Goal: Communication & Community: Answer question/provide support

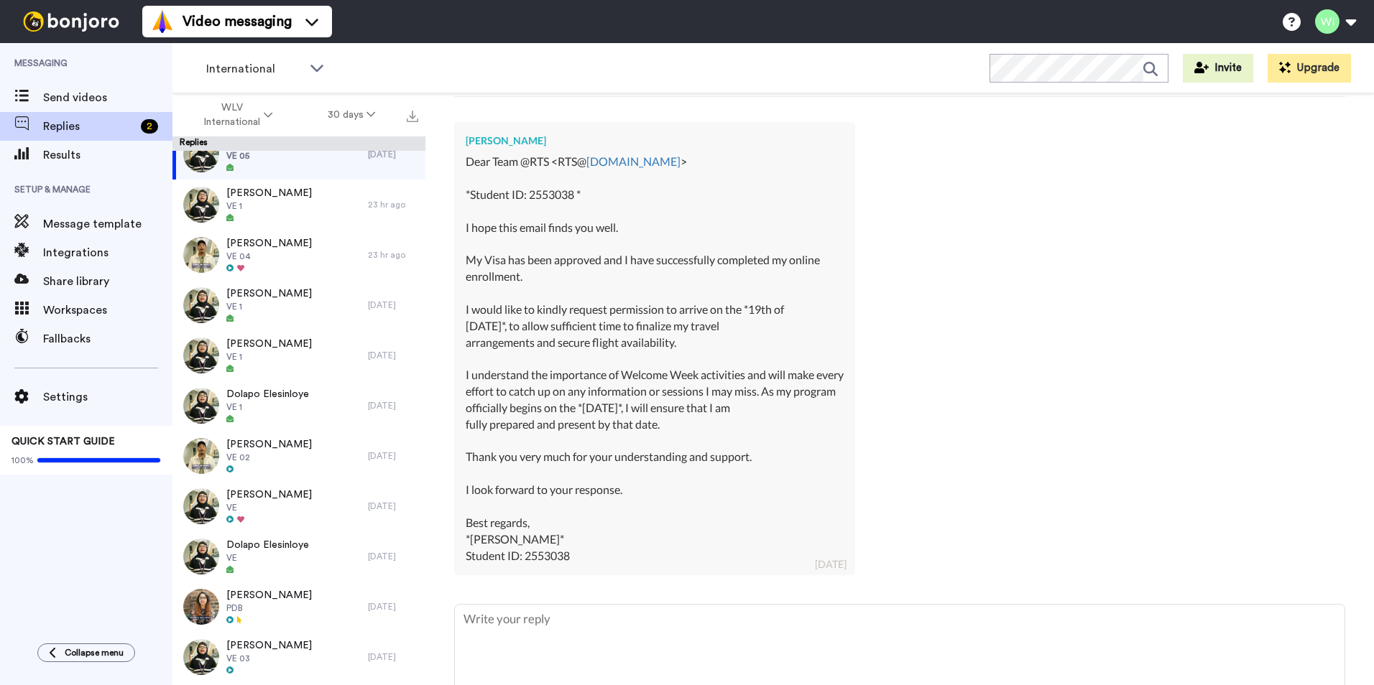
scroll to position [486, 0]
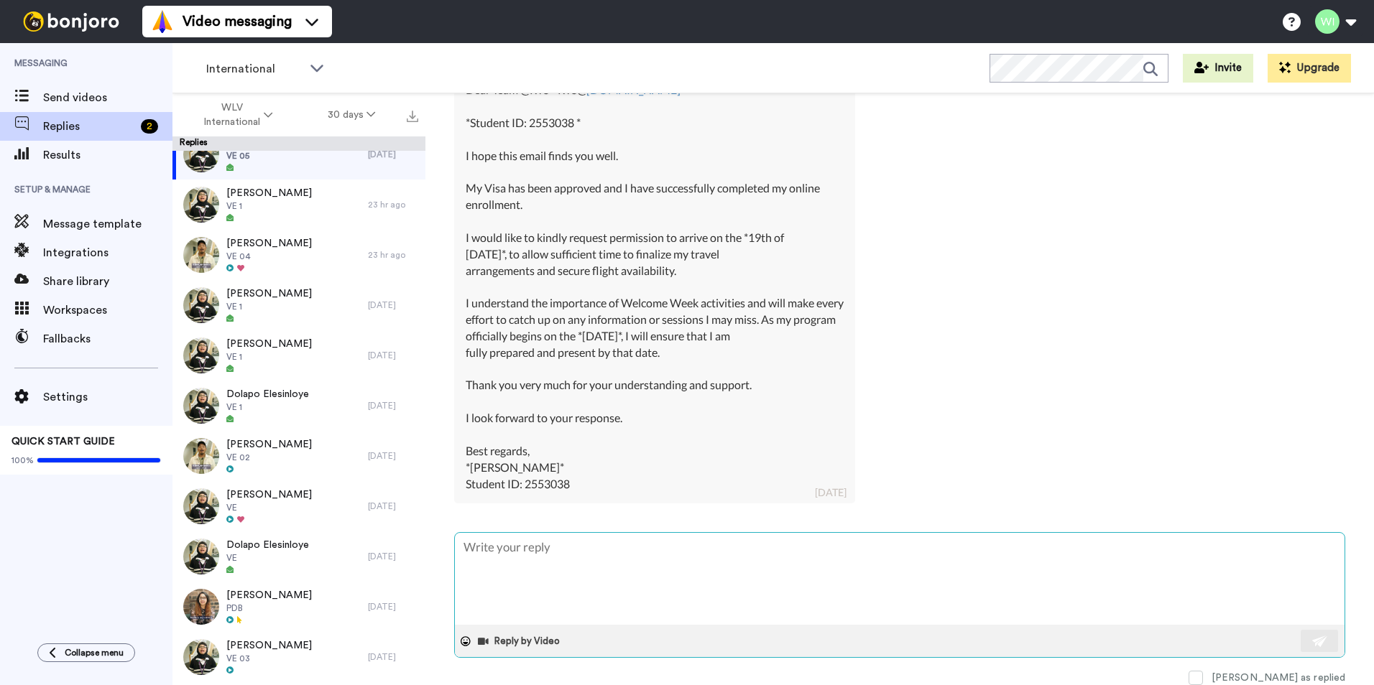
click at [632, 574] on textarea at bounding box center [900, 579] width 890 height 92
type textarea "x"
type textarea "H"
type textarea "x"
type textarea "Hi"
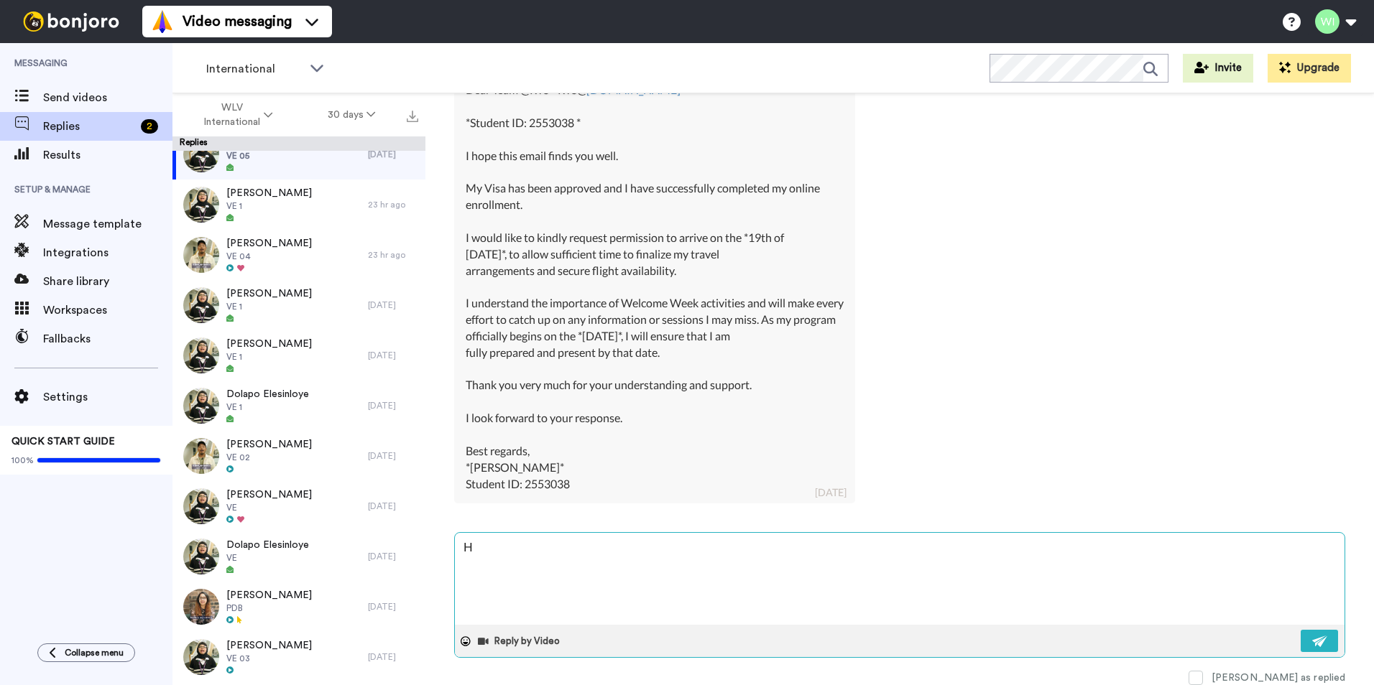
type textarea "x"
type textarea "Hi,"
type textarea "x"
type textarea "Hi,"
type textarea "x"
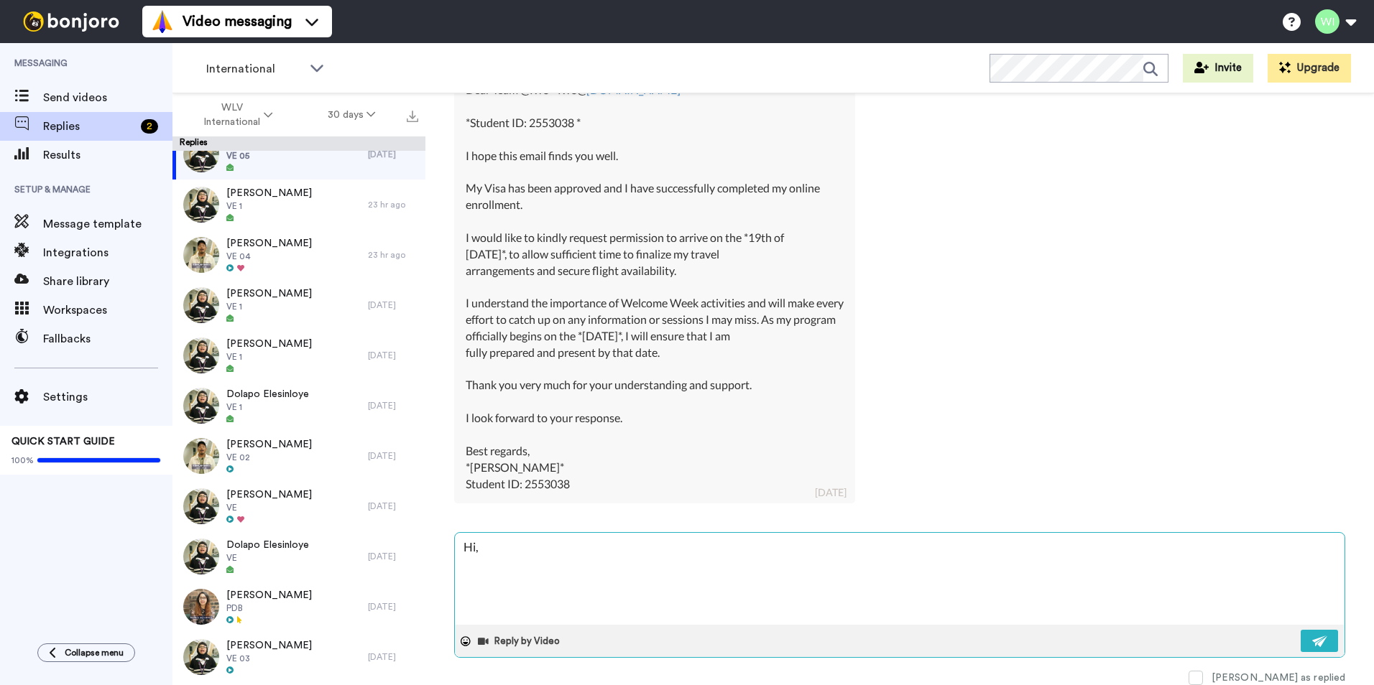
type textarea "Hi, p"
type textarea "x"
type textarea "Hi, pl"
type textarea "x"
type textarea "Hi, ple"
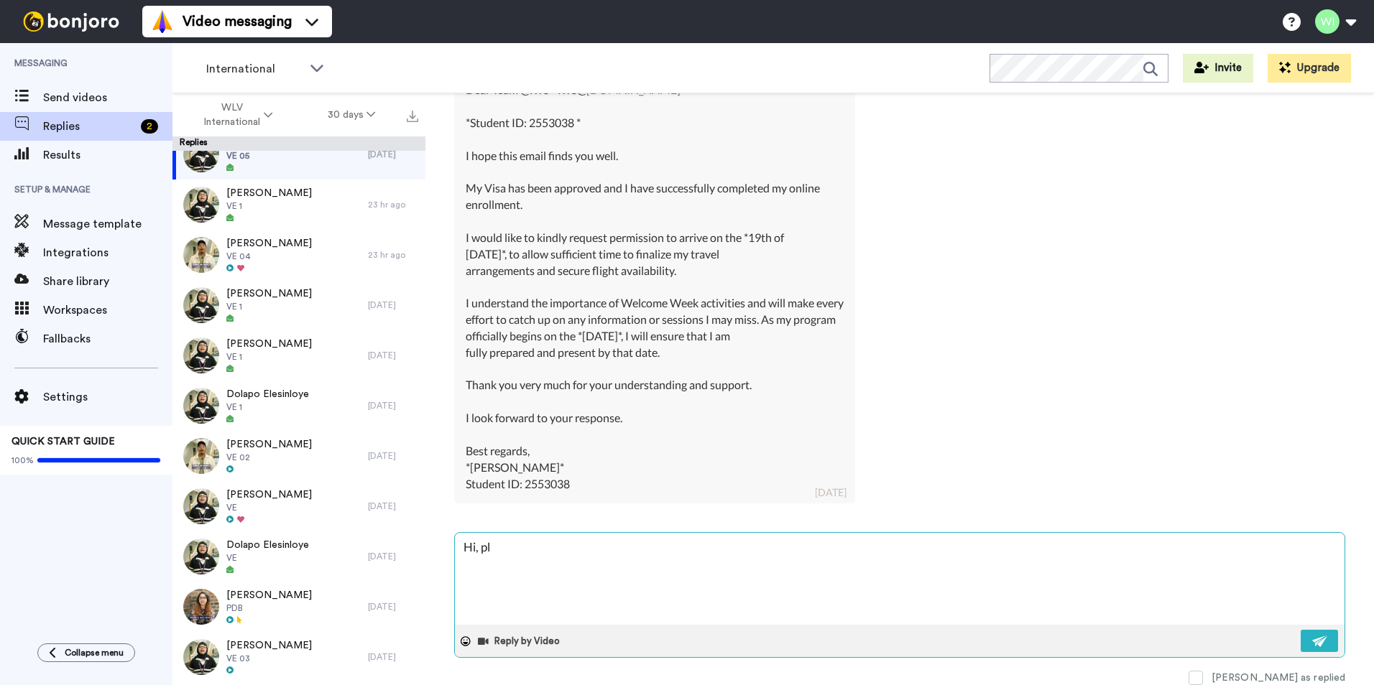
type textarea "x"
type textarea "Hi, plea"
type textarea "x"
type textarea "Hi, pleas"
type textarea "x"
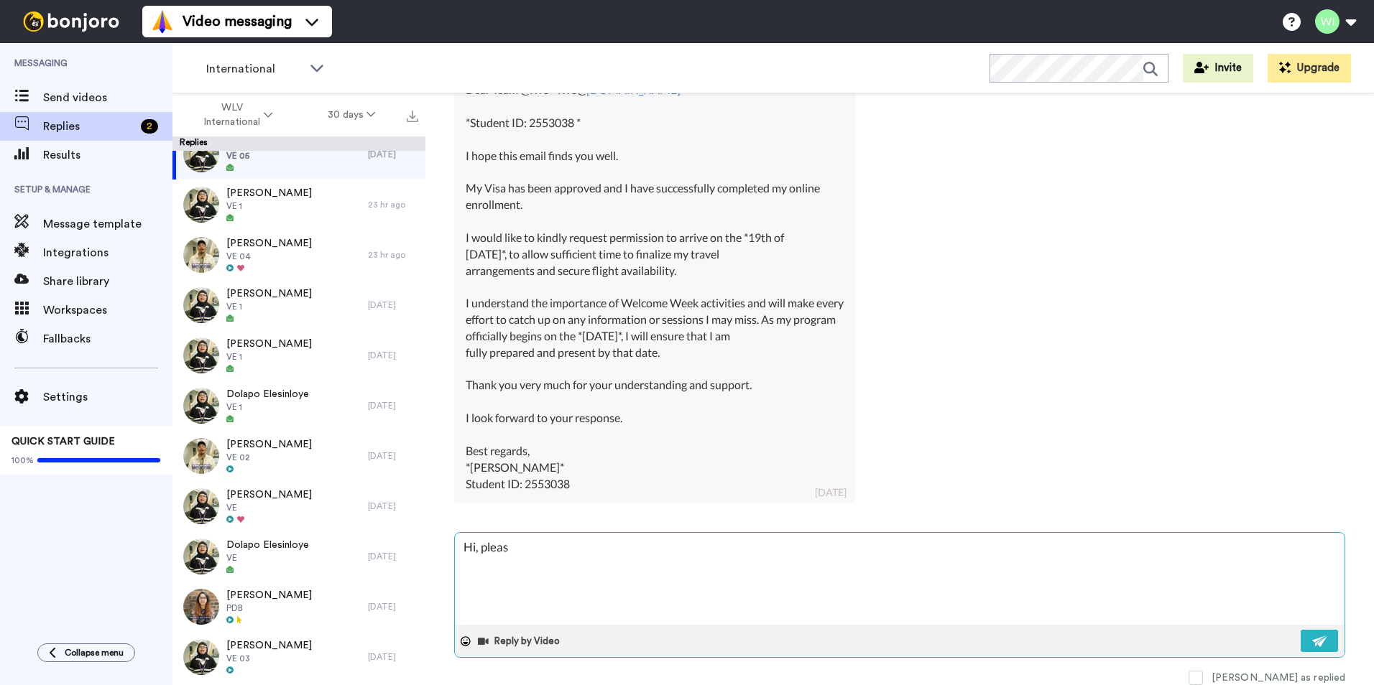
type textarea "Hi, please"
type textarea "x"
type textarea "Hi, please"
type textarea "x"
type textarea "Hi, please e"
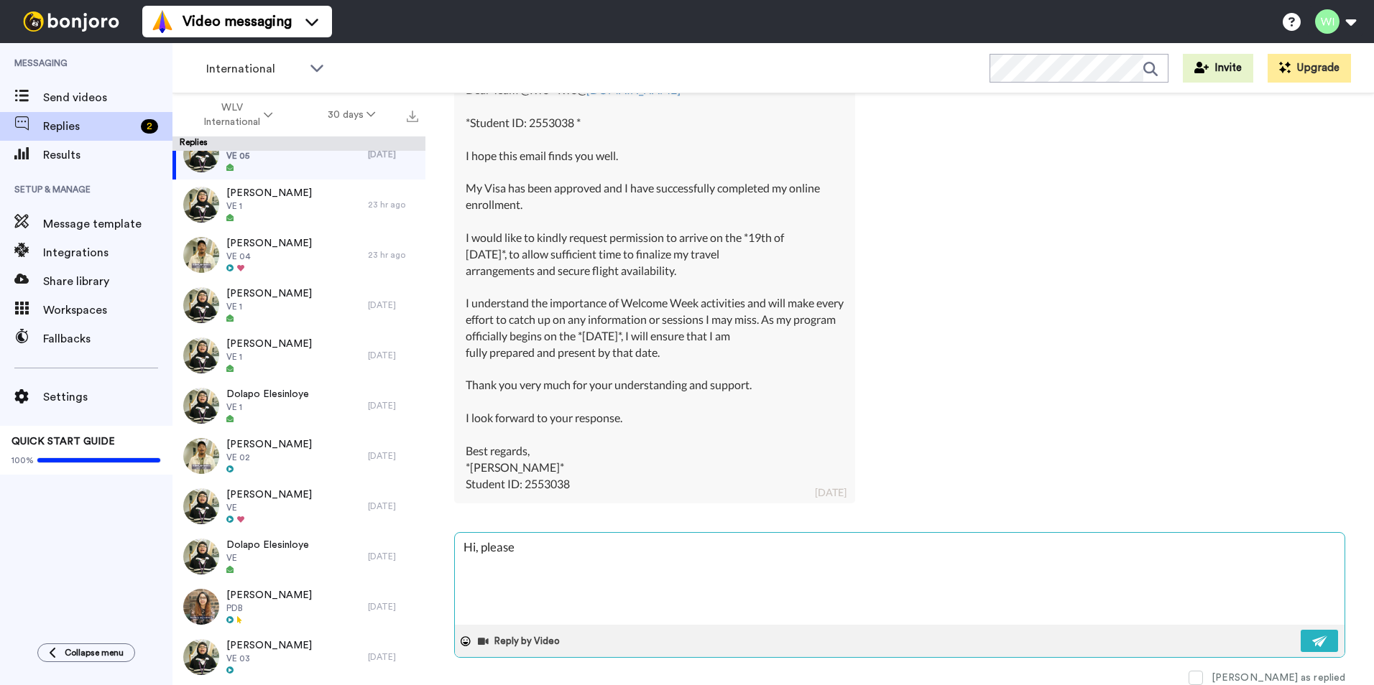
type textarea "x"
type textarea "Hi, please em"
type textarea "x"
type textarea "Hi, please ema"
type textarea "x"
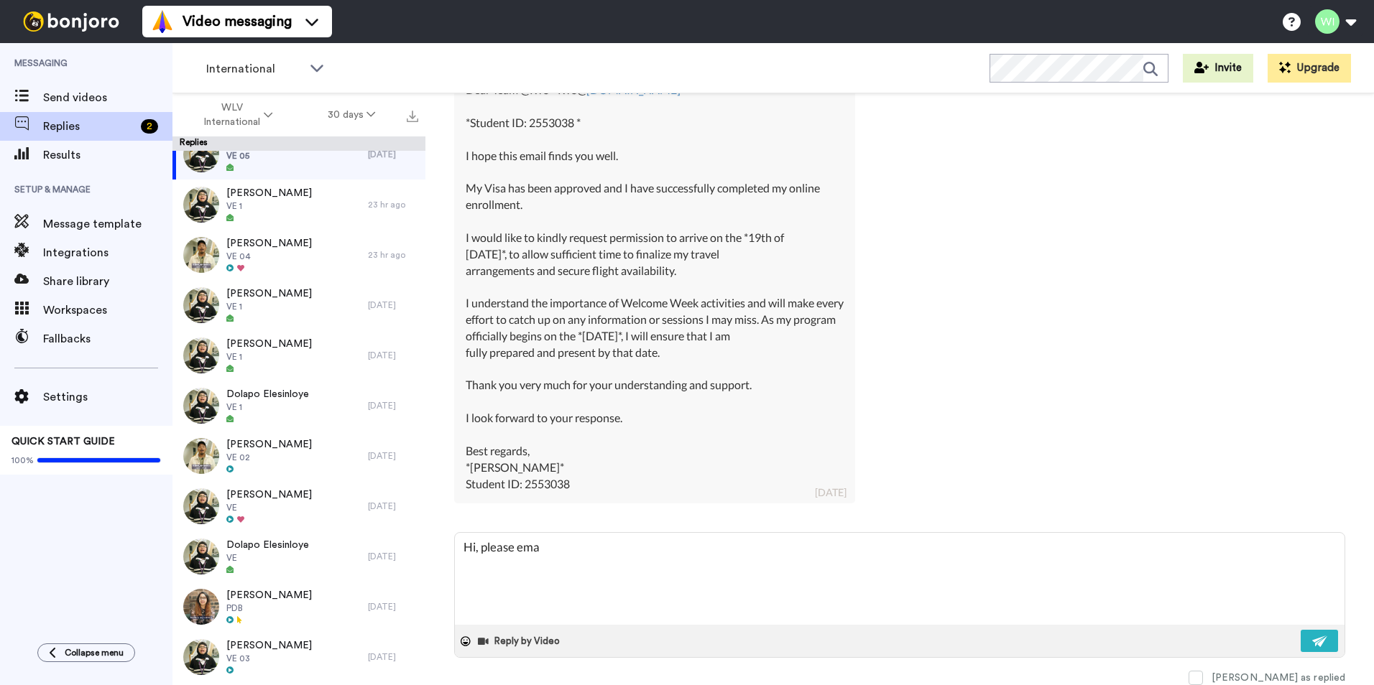
type textarea "Hi, please emai"
type textarea "x"
type textarea "Hi, please email"
type textarea "x"
type textarea "Hi, please email"
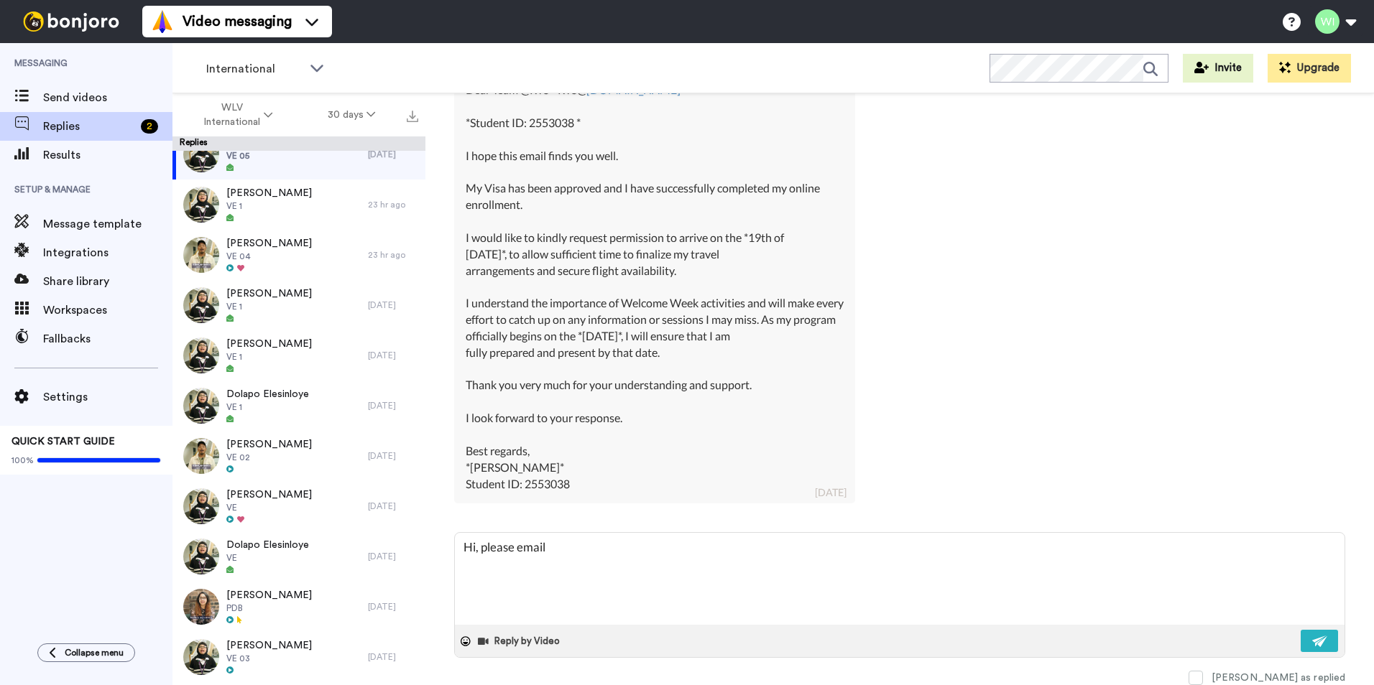
type textarea "x"
type textarea "Hi, please email T"
type textarea "x"
type textarea "Hi, please email"
type textarea "x"
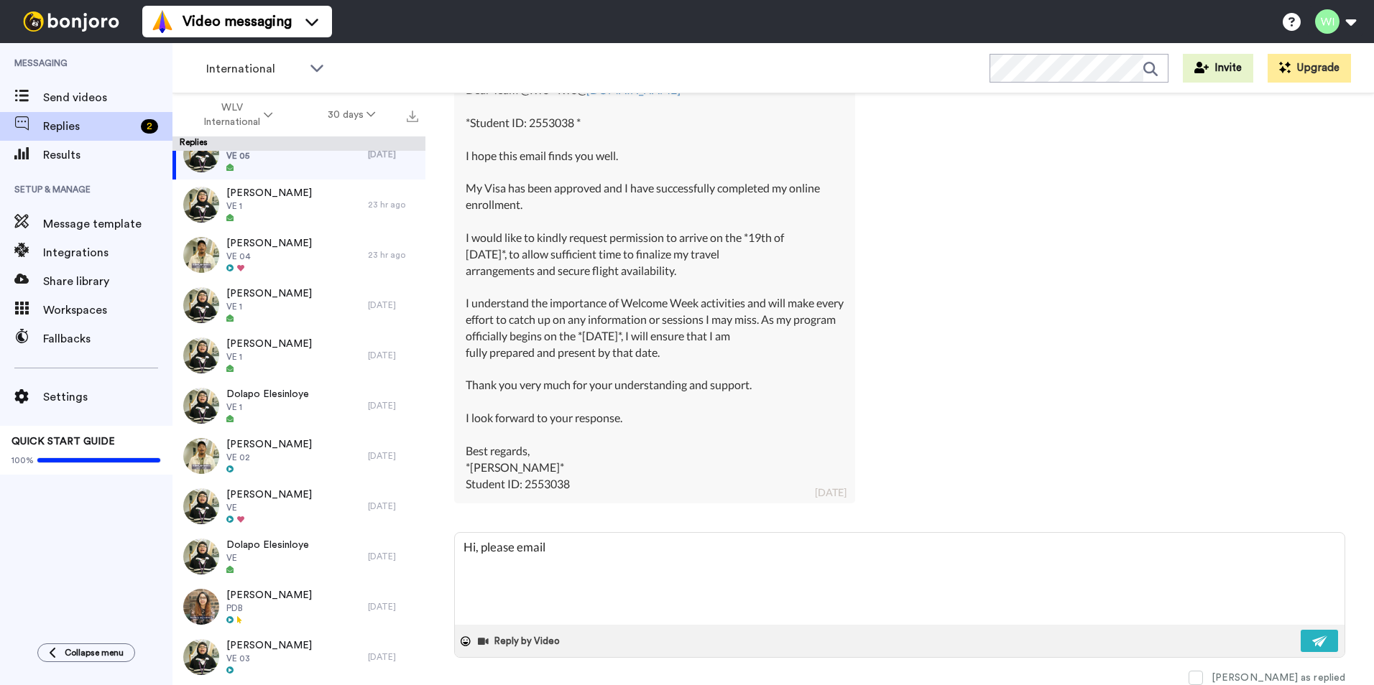
type textarea "Hi, please email R"
type textarea "x"
type textarea "Hi, please email RT"
type textarea "x"
type textarea "Hi, please email RTS"
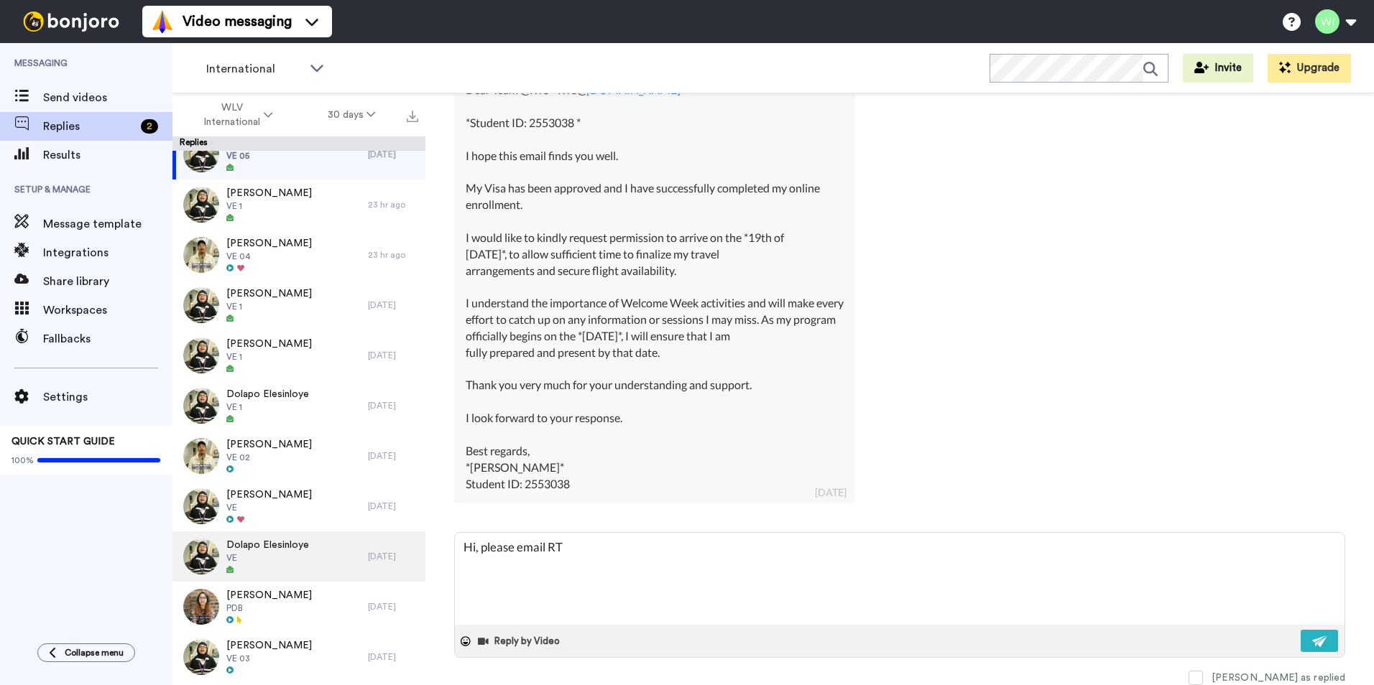
type textarea "x"
type textarea "Hi, please email RTS@"
type textarea "x"
type textarea "Hi, please email RTS@w"
type textarea "x"
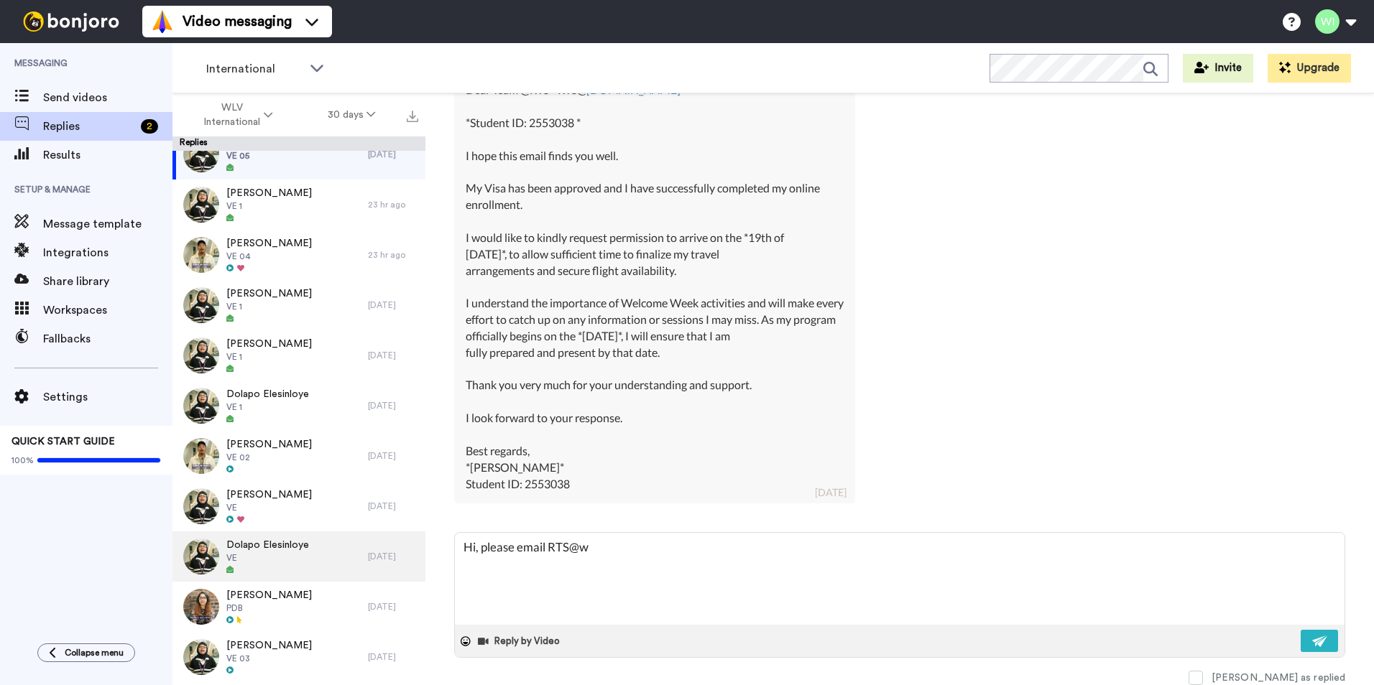
type textarea "Hi, please email RTS@wl"
type textarea "x"
type textarea "Hi, please email RTS@wlv"
type textarea "x"
type textarea "Hi, please email RTS@wlv."
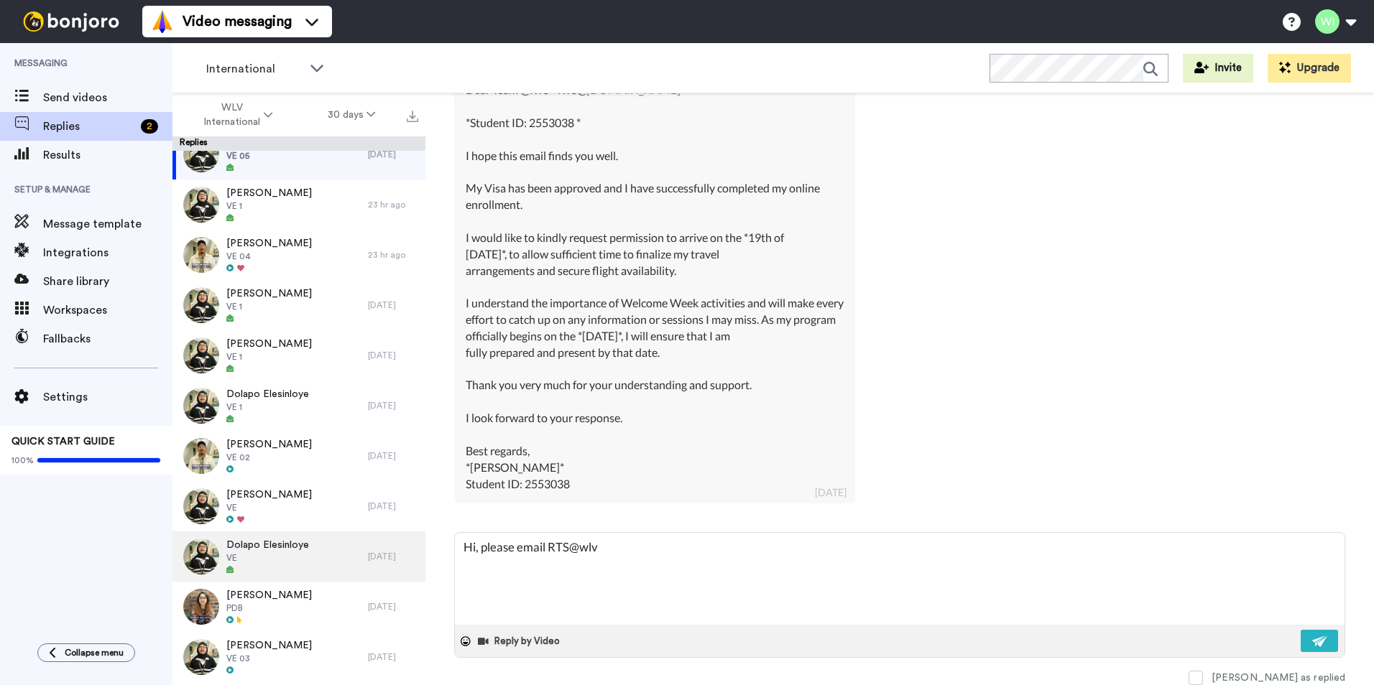
type textarea "x"
type textarea "Hi, please email RTS@wlv.a"
type textarea "x"
type textarea "Hi, please email [EMAIL_ADDRESS][DOMAIN_NAME]"
type textarea "x"
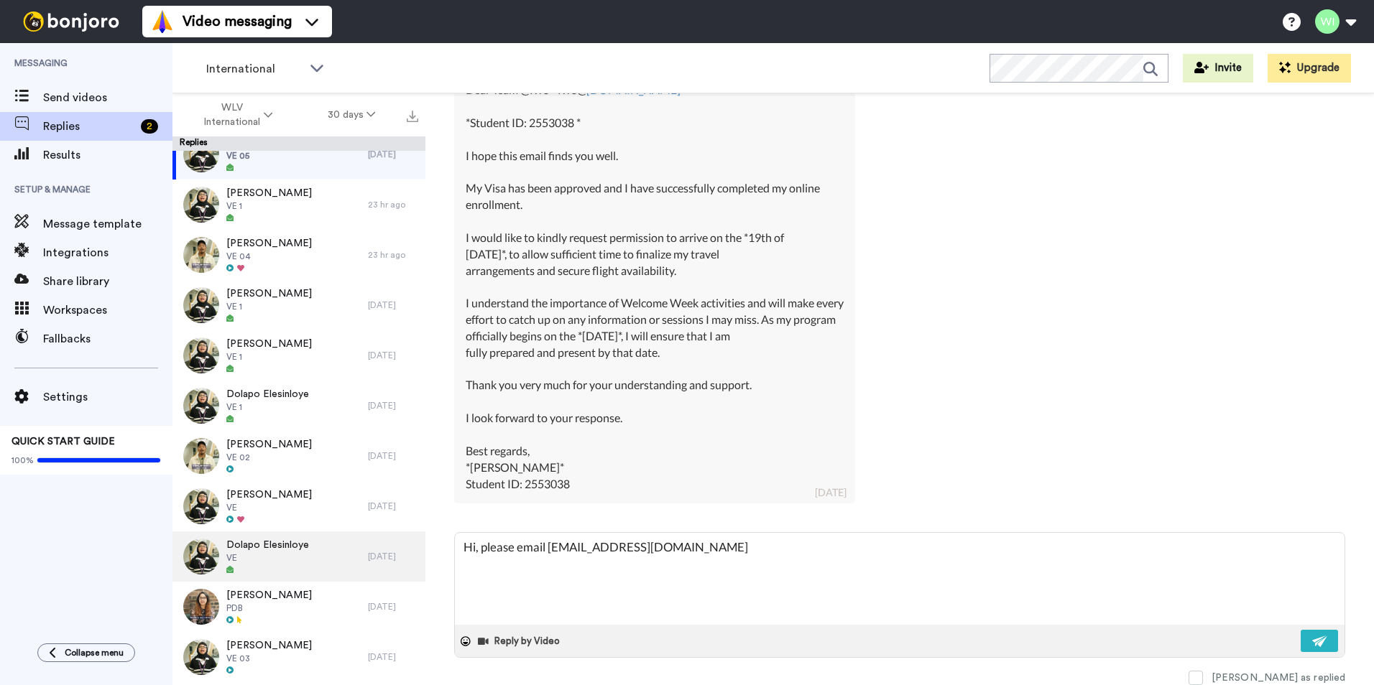
type textarea "Hi, please email [EMAIL_ADDRESS][DOMAIN_NAME]."
type textarea "x"
type textarea "Hi, please email RTS@wlv.ac.u"
type textarea "x"
type textarea "Hi, please email [EMAIL_ADDRESS][DOMAIN_NAME]"
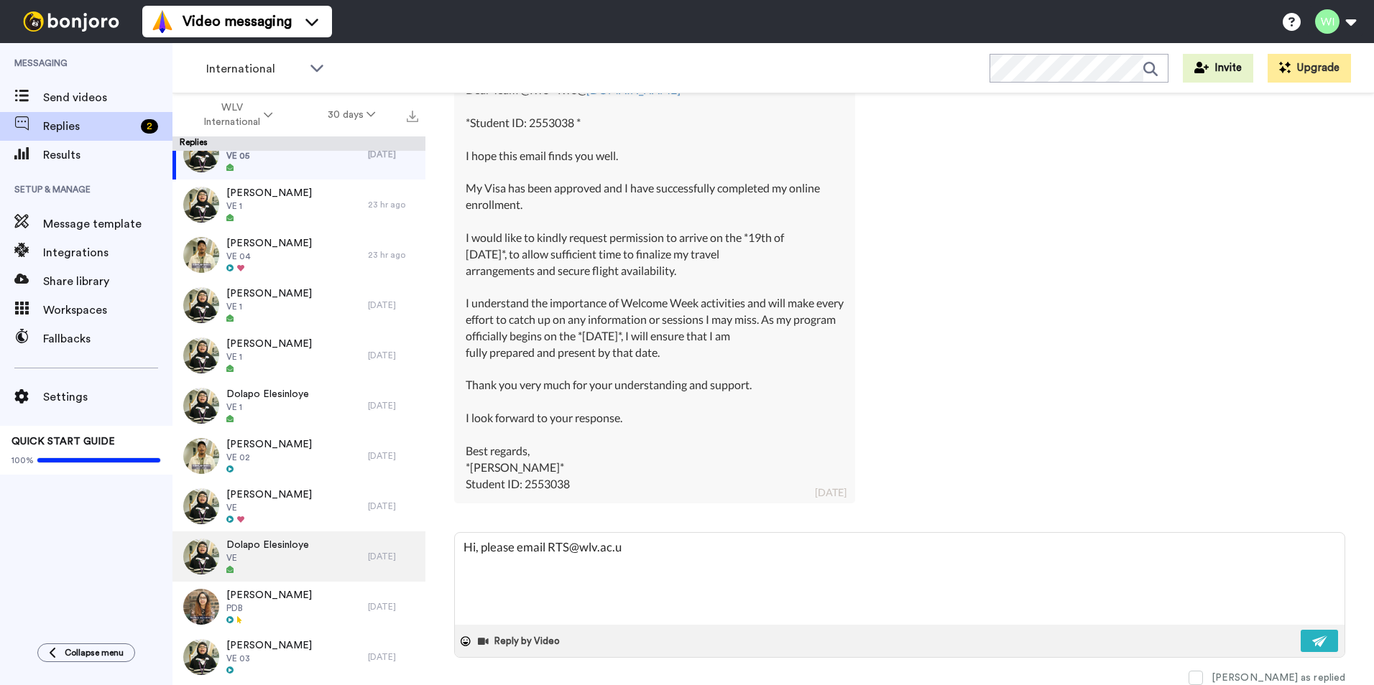
type textarea "x"
type textarea "Hi, please email [EMAIL_ADDRESS][DOMAIN_NAME]"
type textarea "x"
type textarea "Hi, please email [EMAIL_ADDRESS][DOMAIN_NAME] t"
type textarea "x"
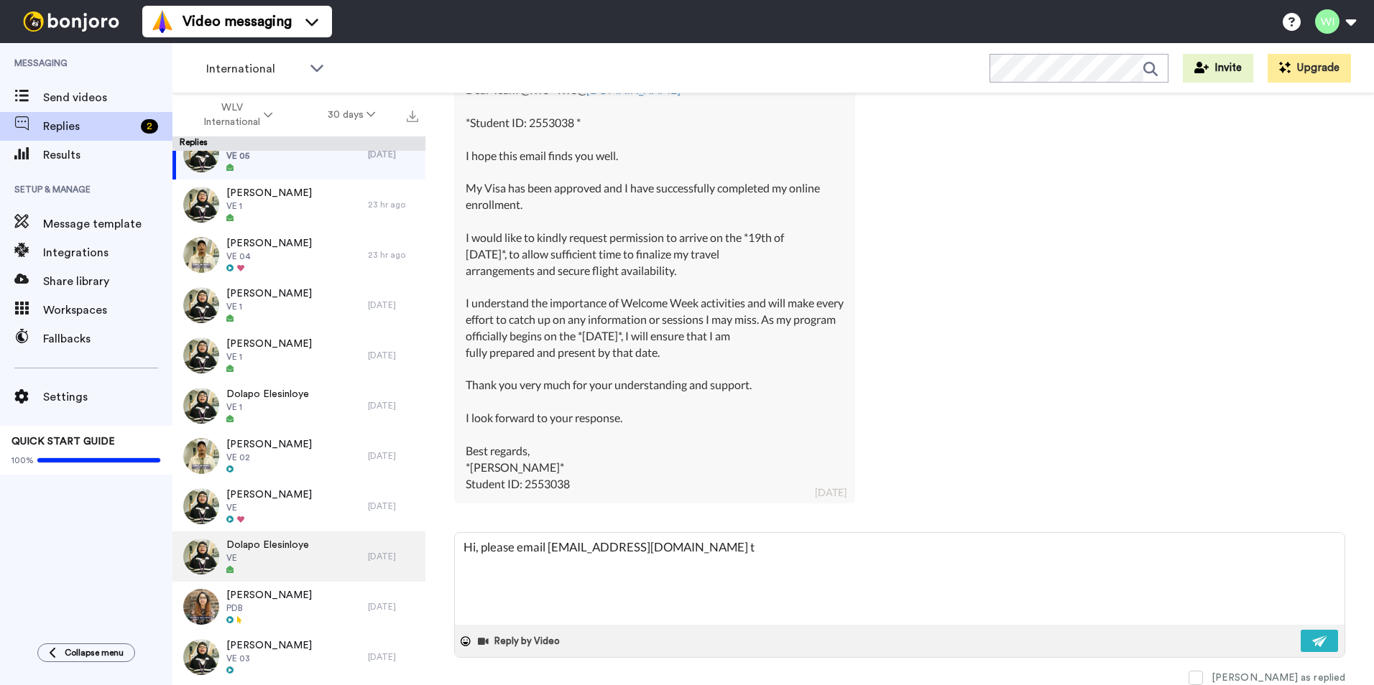
type textarea "Hi, please email [EMAIL_ADDRESS][DOMAIN_NAME] to"
type textarea "x"
type textarea "Hi, please email [EMAIL_ADDRESS][DOMAIN_NAME] to"
type textarea "x"
type textarea "Hi, please email [EMAIL_ADDRESS][DOMAIN_NAME] to a"
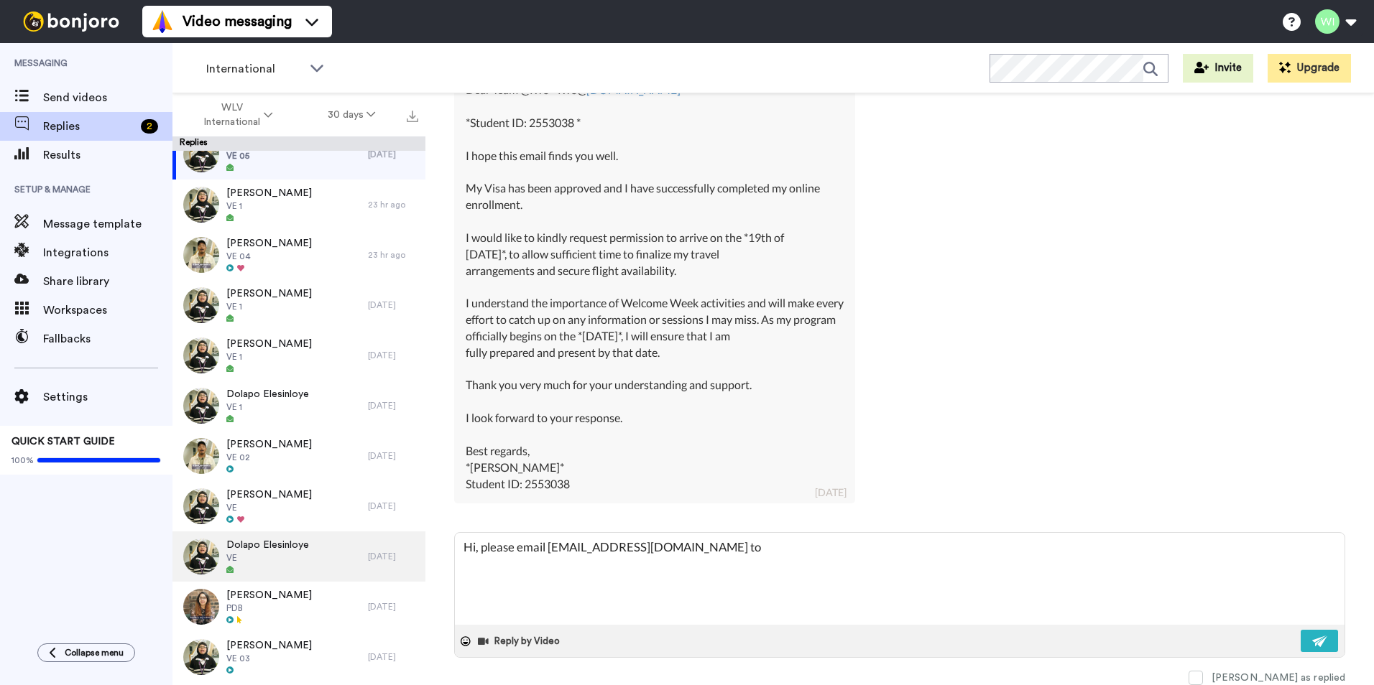
type textarea "x"
type textarea "Hi, please email [EMAIL_ADDRESS][DOMAIN_NAME] to as"
type textarea "x"
type textarea "Hi, please email [EMAIL_ADDRESS][DOMAIN_NAME] to ass"
type textarea "x"
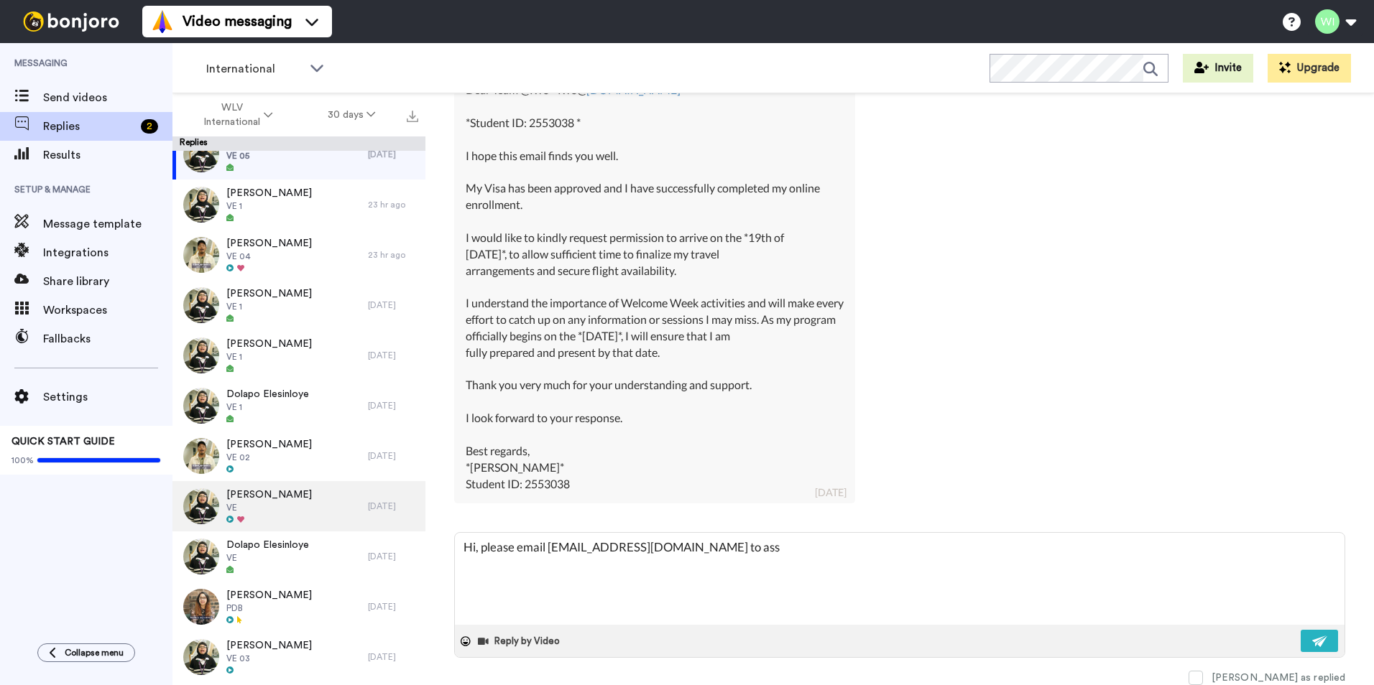
type textarea "Hi, please email [EMAIL_ADDRESS][DOMAIN_NAME] to assi"
type textarea "x"
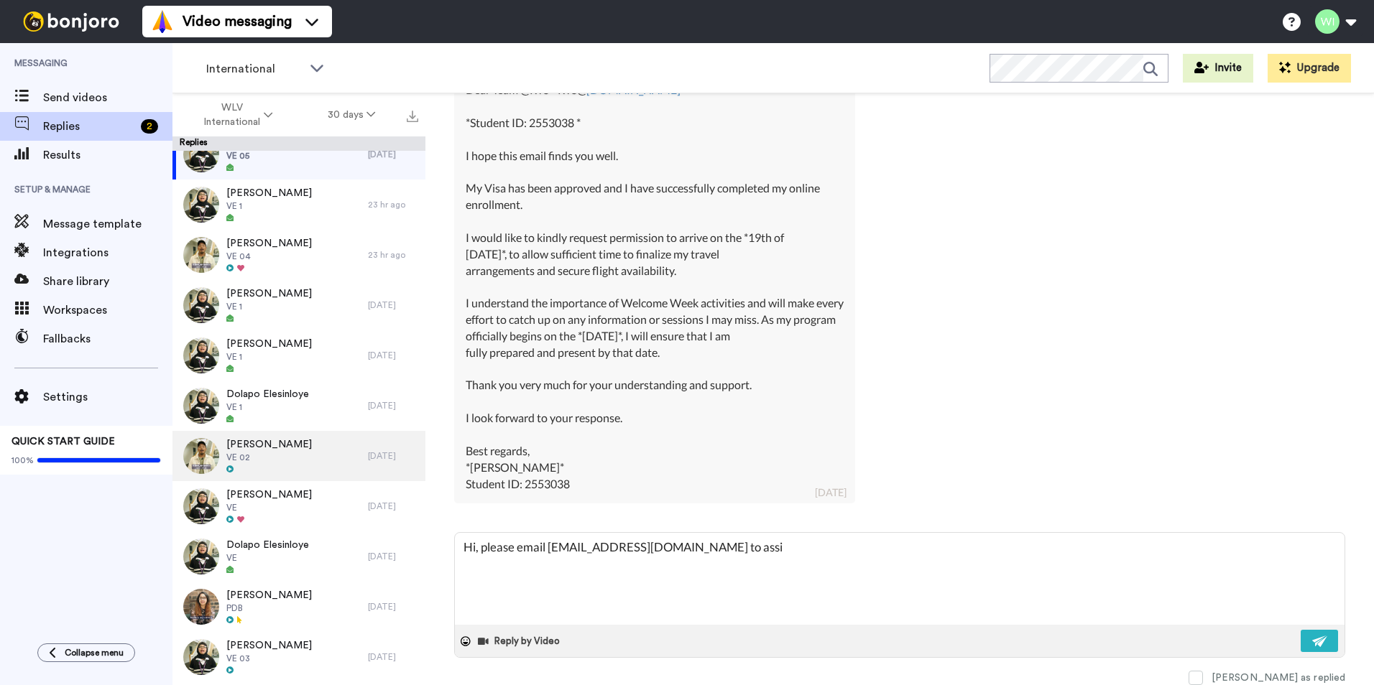
type textarea "Hi, please email [EMAIL_ADDRESS][DOMAIN_NAME] to assit"
type textarea "x"
type textarea "Hi, please email [EMAIL_ADDRESS][DOMAIN_NAME] to assi"
type textarea "x"
type textarea "Hi, please email [EMAIL_ADDRESS][DOMAIN_NAME] to assis"
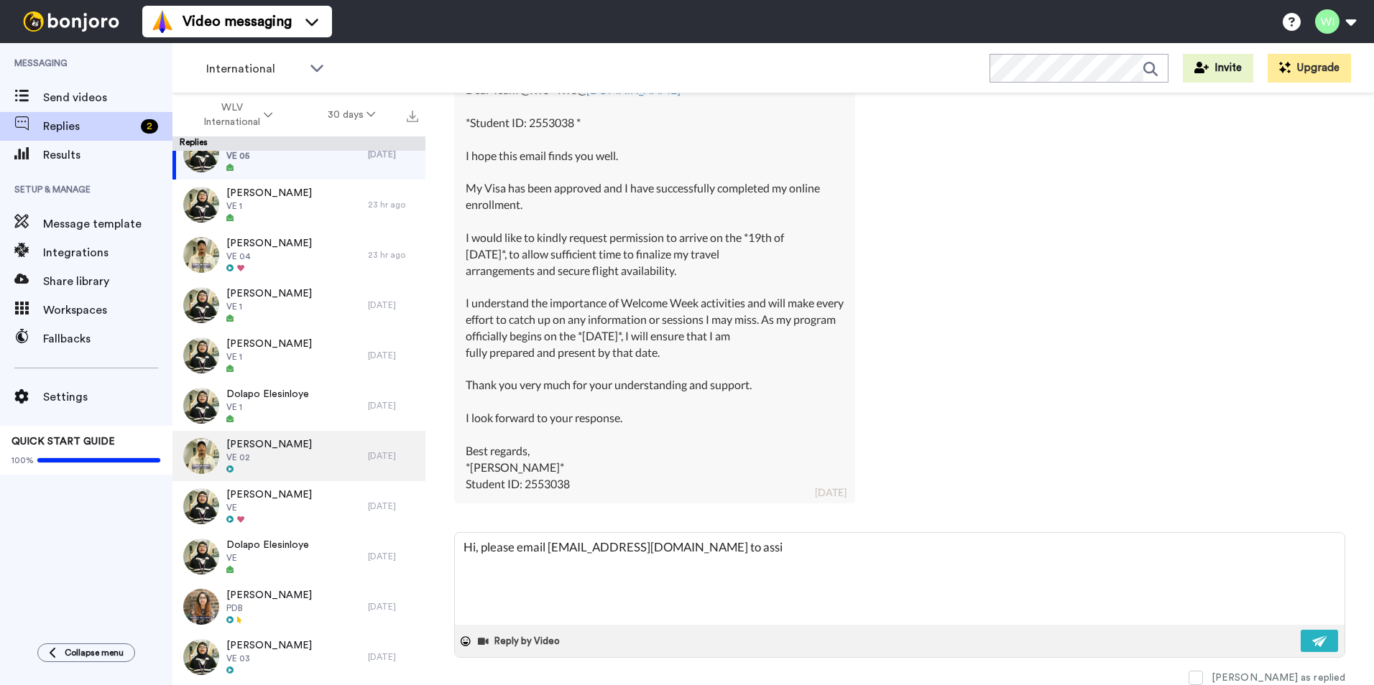
type textarea "x"
type textarea "Hi, please email [EMAIL_ADDRESS][DOMAIN_NAME] to assist"
type textarea "x"
type textarea "Hi, please email [EMAIL_ADDRESS][DOMAIN_NAME] to assist"
type textarea "x"
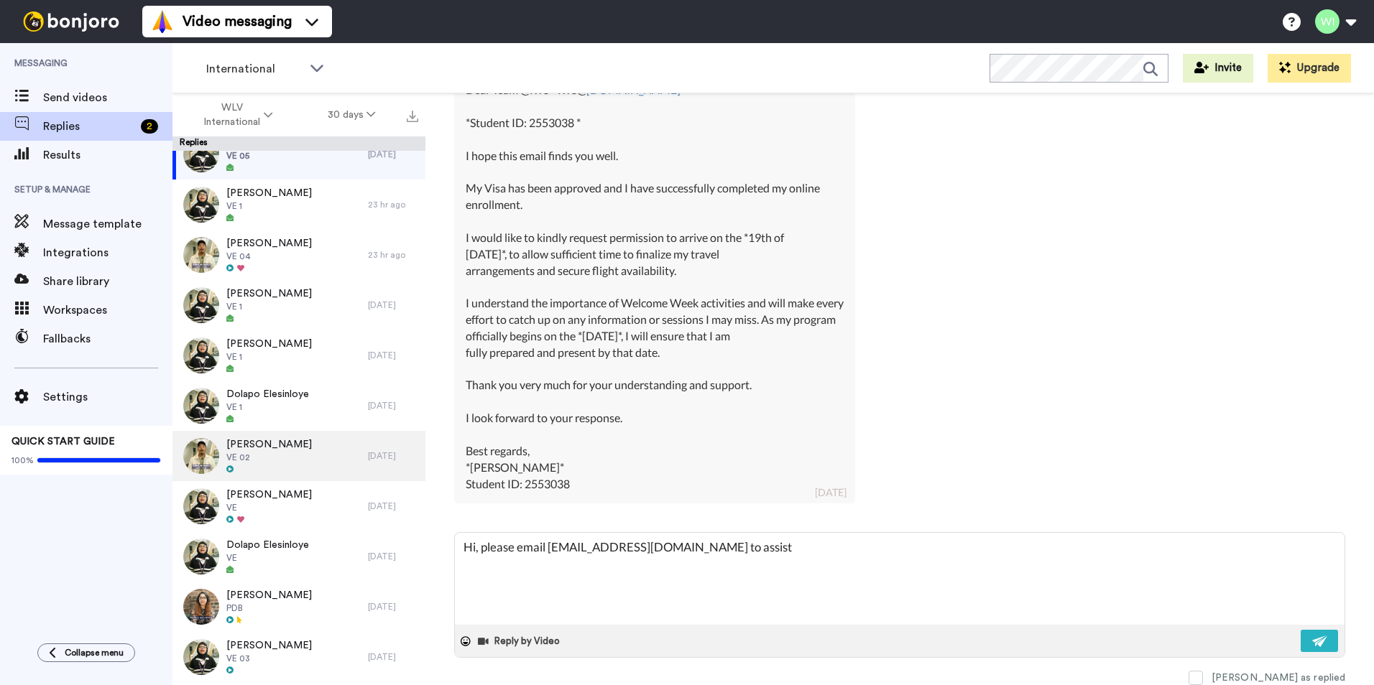
type textarea "Hi, please email [EMAIL_ADDRESS][DOMAIN_NAME] to assist y"
type textarea "x"
type textarea "Hi, please email [EMAIL_ADDRESS][DOMAIN_NAME] to assist yo"
type textarea "x"
type textarea "Hi, please email [EMAIL_ADDRESS][DOMAIN_NAME] to assist you"
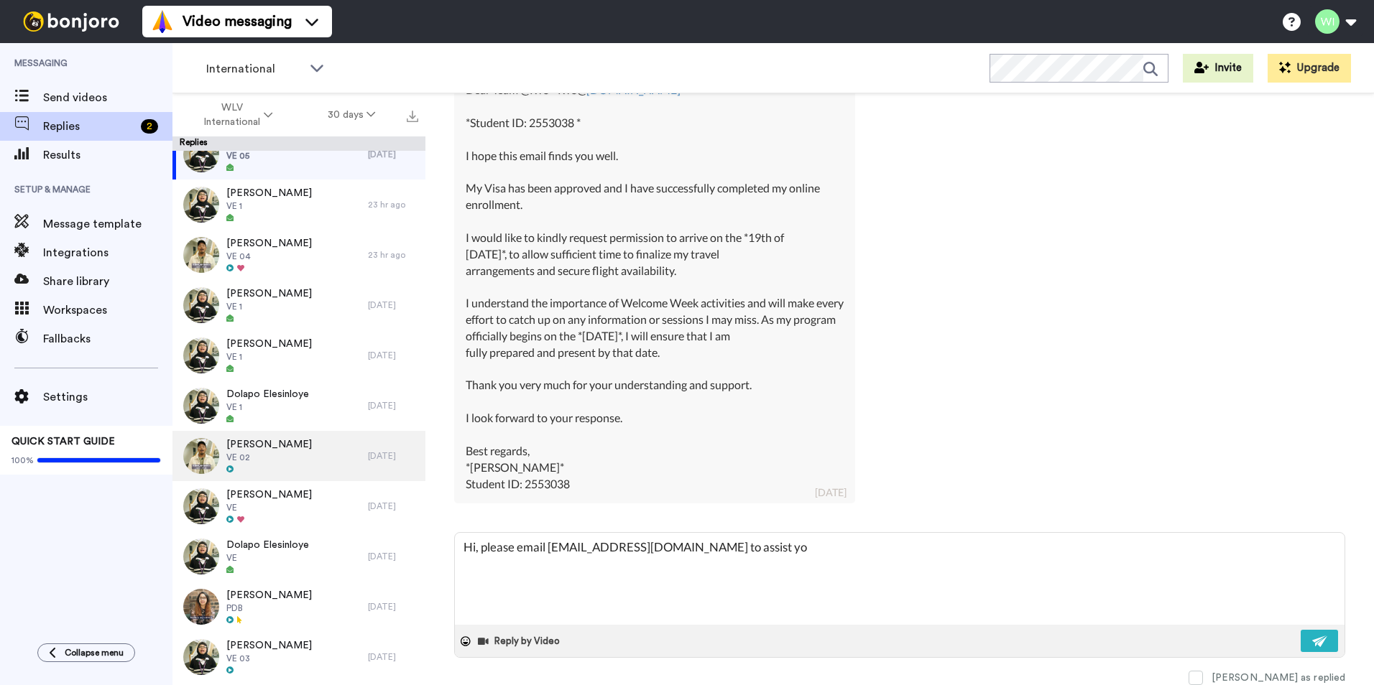
type textarea "x"
type textarea "Hi, please email [EMAIL_ADDRESS][DOMAIN_NAME] to assist your"
type textarea "x"
type textarea "Hi, please email [EMAIL_ADDRESS][DOMAIN_NAME] to assist your"
type textarea "x"
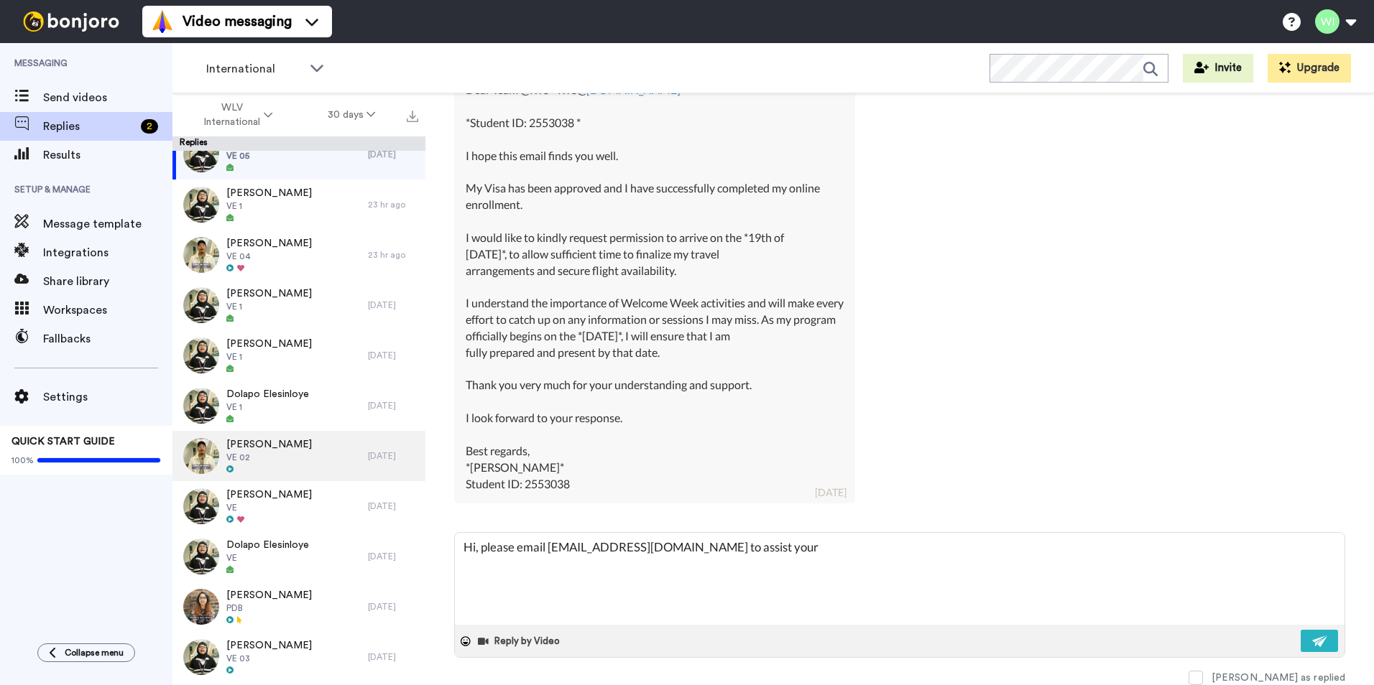
type textarea "Hi, please email [EMAIL_ADDRESS][DOMAIN_NAME] to assist your"
type textarea "x"
type textarea "Hi, please email [EMAIL_ADDRESS][DOMAIN_NAME] to assist you"
type textarea "x"
type textarea "Hi, please email [EMAIL_ADDRESS][DOMAIN_NAME] to assist you"
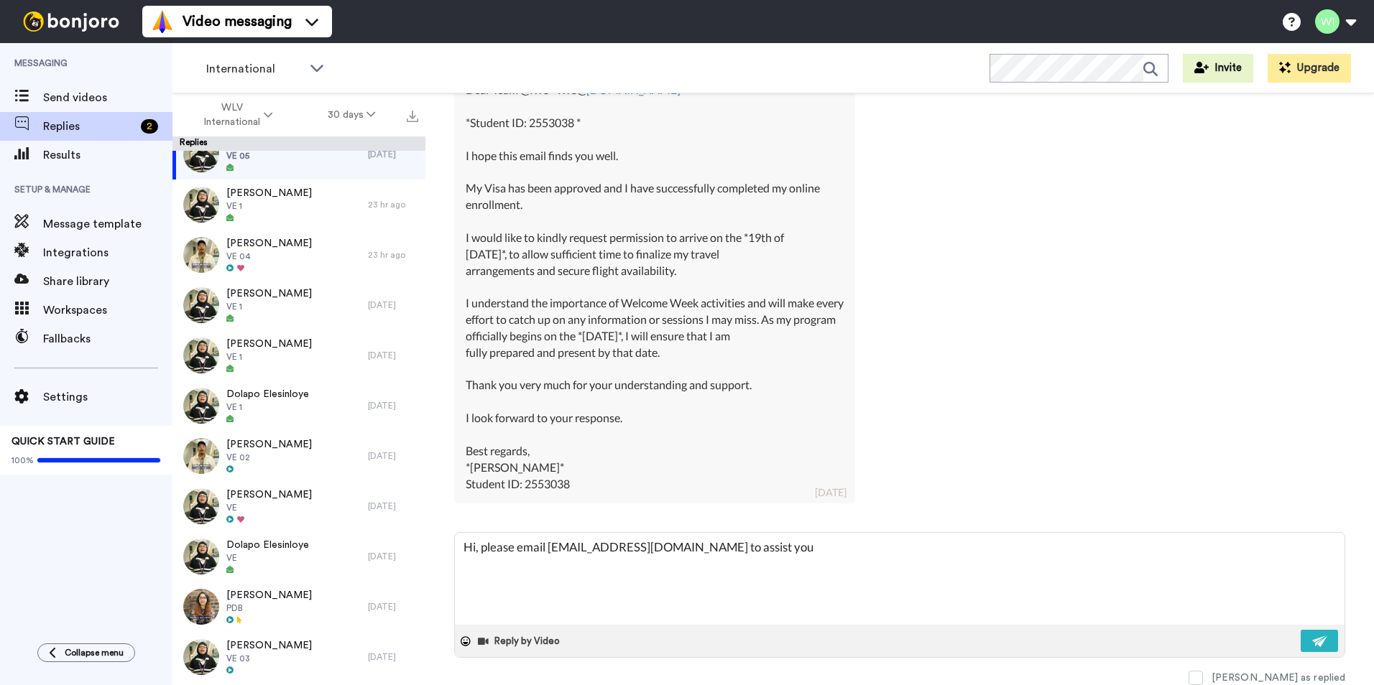
type textarea "x"
type textarea "Hi, please email [EMAIL_ADDRESS][DOMAIN_NAME] to assist you f"
type textarea "x"
type textarea "Hi, please email [EMAIL_ADDRESS][DOMAIN_NAME] to assist you fu"
type textarea "x"
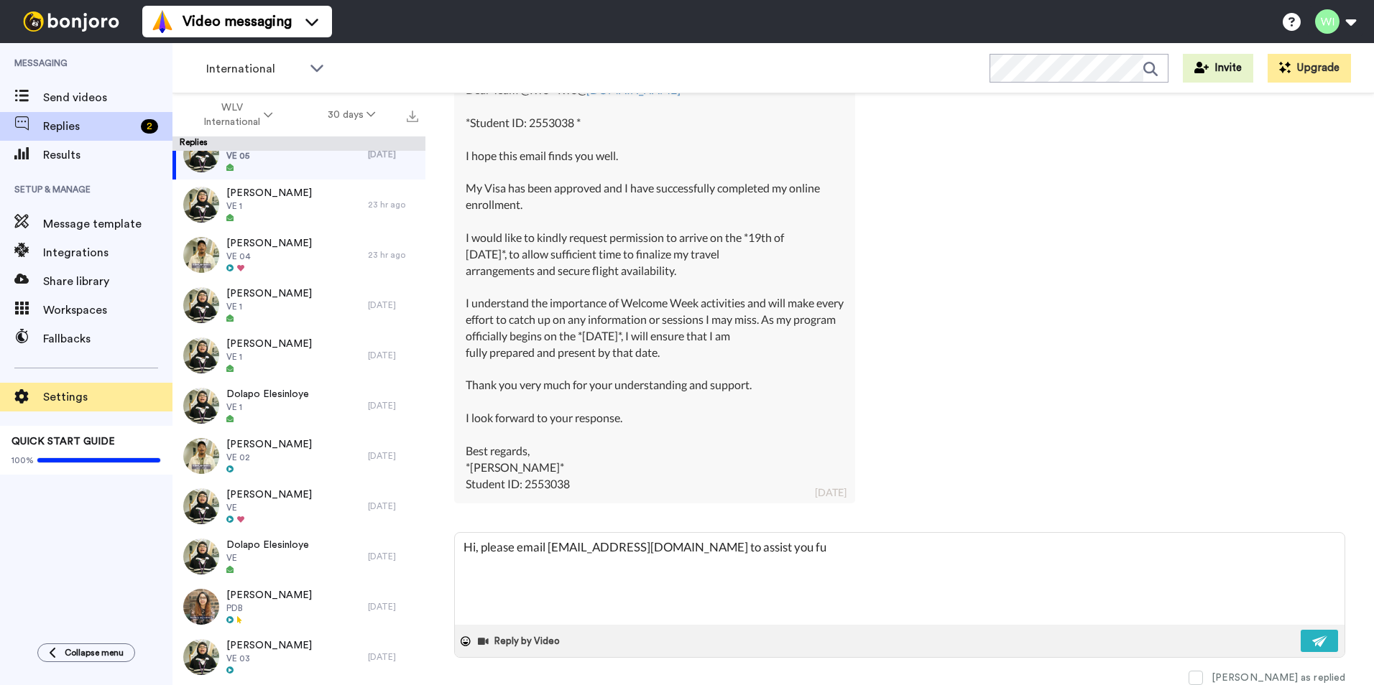
type textarea "Hi, please email [EMAIL_ADDRESS][DOMAIN_NAME] to assist you fur"
type textarea "x"
type textarea "Hi, please email [EMAIL_ADDRESS][DOMAIN_NAME] to assist you furt"
type textarea "x"
type textarea "Hi, please email [EMAIL_ADDRESS][DOMAIN_NAME] to assist you furth"
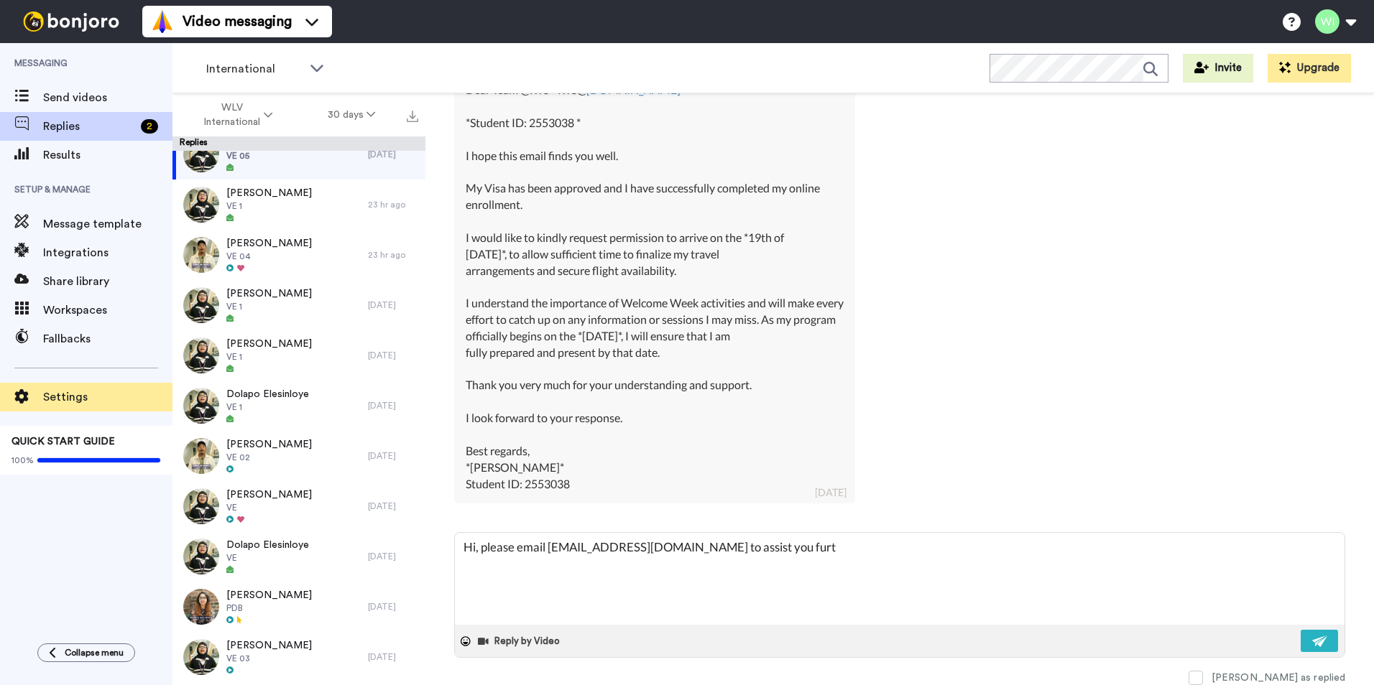
type textarea "x"
type textarea "Hi, please email [EMAIL_ADDRESS][DOMAIN_NAME] to assist you furthe"
type textarea "x"
type textarea "Hi, please email [EMAIL_ADDRESS][DOMAIN_NAME] to assist you further"
type textarea "x"
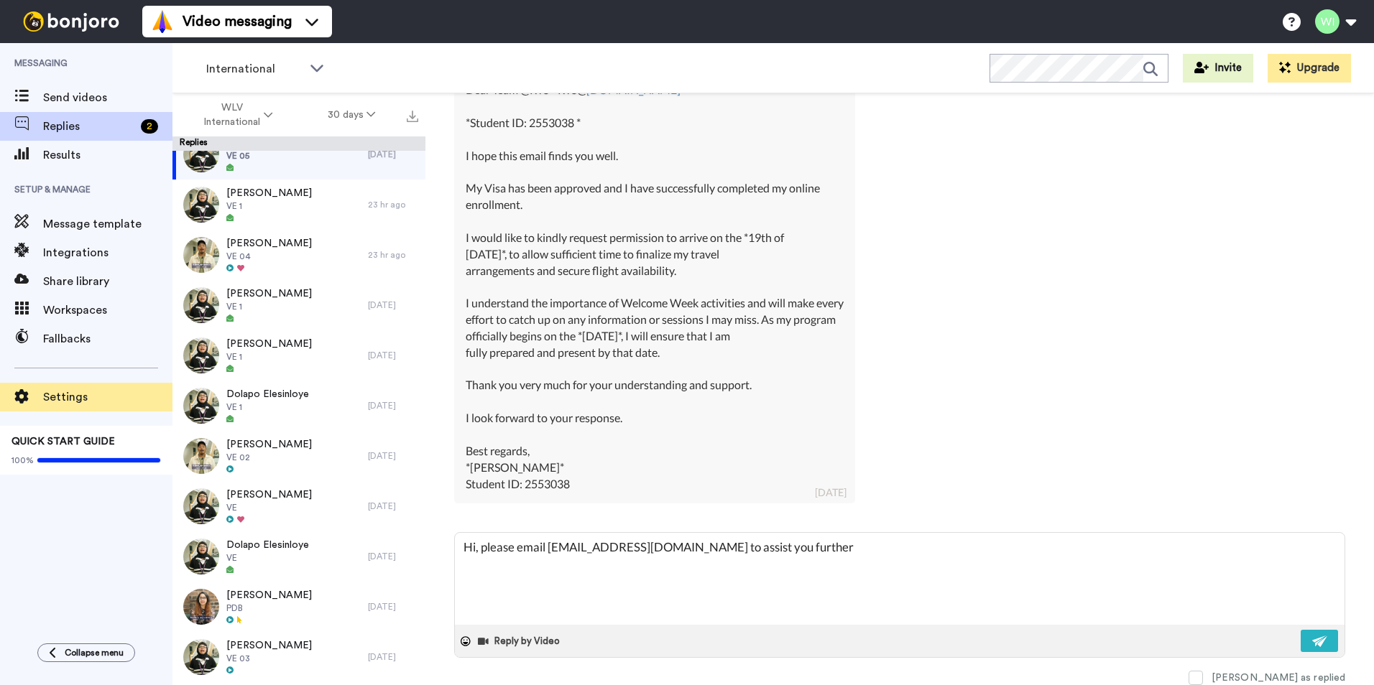
type textarea "Hi, please email [EMAIL_ADDRESS][DOMAIN_NAME] to assist you further"
type textarea "x"
type textarea "Hi, please email [EMAIL_ADDRESS][DOMAIN_NAME] to assist you further w"
type textarea "x"
type textarea "Hi, please email [EMAIL_ADDRESS][DOMAIN_NAME] to assist you further wi"
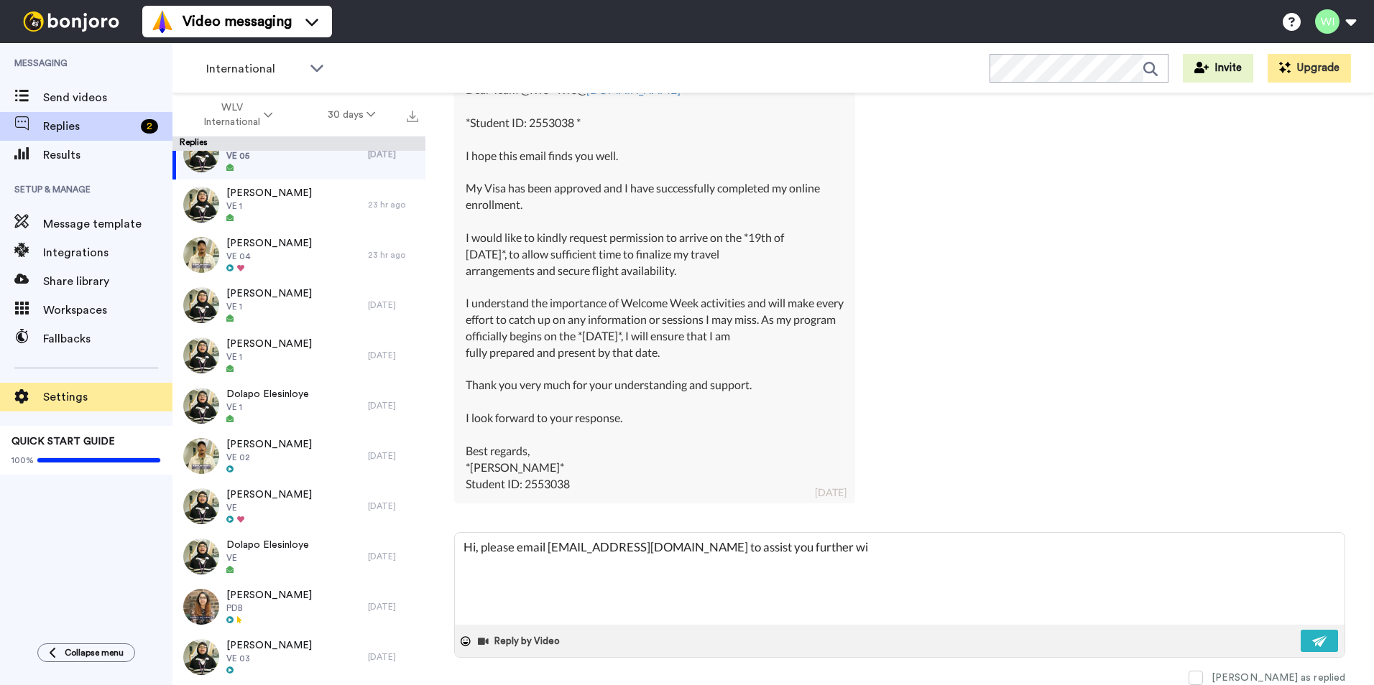
type textarea "x"
type textarea "Hi, please email [EMAIL_ADDRESS][DOMAIN_NAME] to assist you further wit"
type textarea "x"
type textarea "Hi, please email [EMAIL_ADDRESS][DOMAIN_NAME] to assist you further with"
type textarea "x"
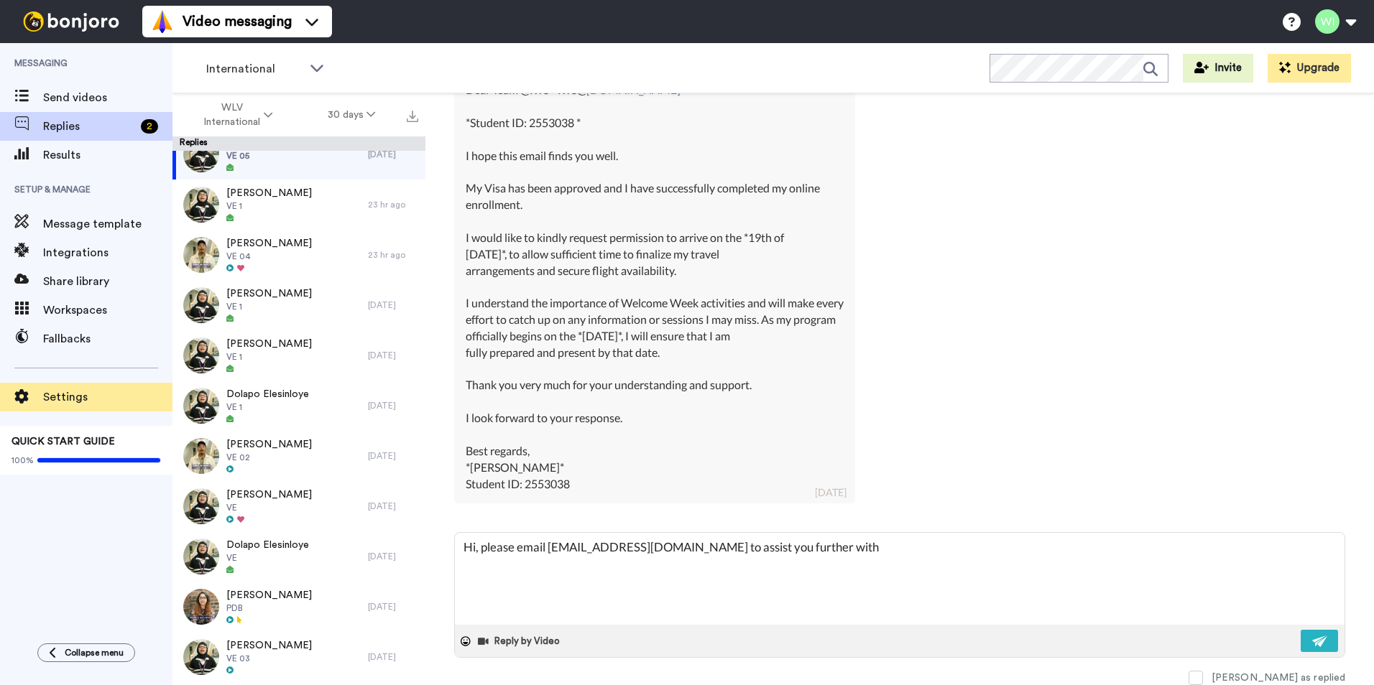
type textarea "Hi, please email [EMAIL_ADDRESS][DOMAIN_NAME] to assist you further with"
type textarea "x"
type textarea "Hi, please email [EMAIL_ADDRESS][DOMAIN_NAME] to assist you further with y"
type textarea "x"
type textarea "Hi, please email [EMAIL_ADDRESS][DOMAIN_NAME] to assist you further with yo"
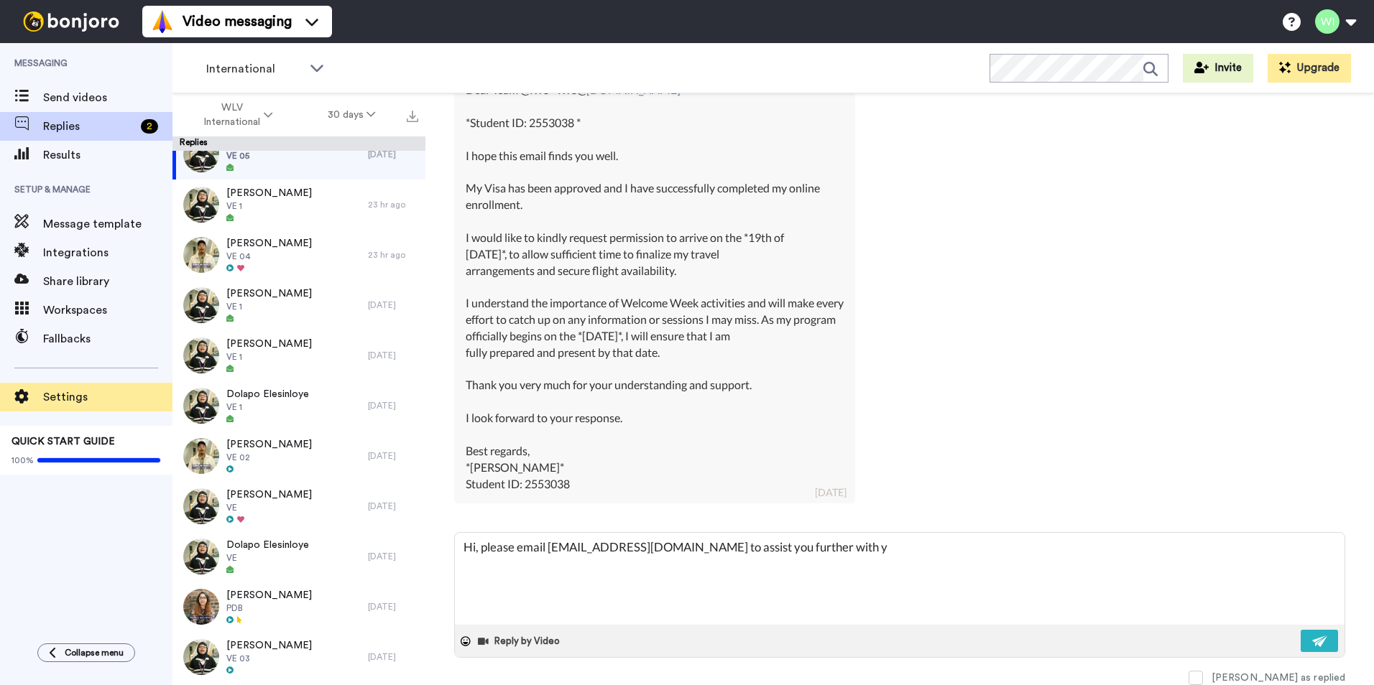
type textarea "x"
type textarea "Hi, please email [EMAIL_ADDRESS][DOMAIN_NAME] to assist you further with you"
type textarea "x"
type textarea "Hi, please email [EMAIL_ADDRESS][DOMAIN_NAME] to assist you further with your"
type textarea "x"
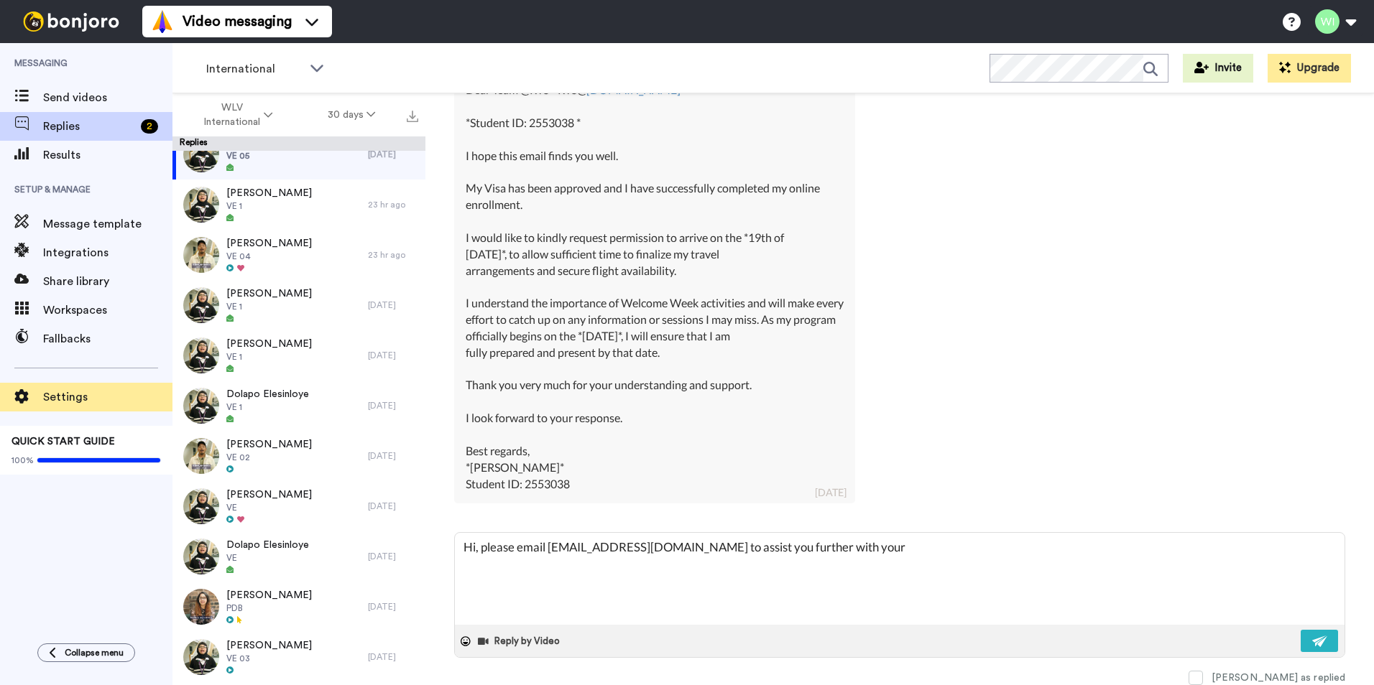
type textarea "Hi, please email [EMAIL_ADDRESS][DOMAIN_NAME] to assist you further with your"
type textarea "x"
type textarea "Hi, please email [EMAIL_ADDRESS][DOMAIN_NAME] to assist you further with your q"
type textarea "x"
type textarea "Hi, please email [EMAIL_ADDRESS][DOMAIN_NAME] to assist you further with your qu"
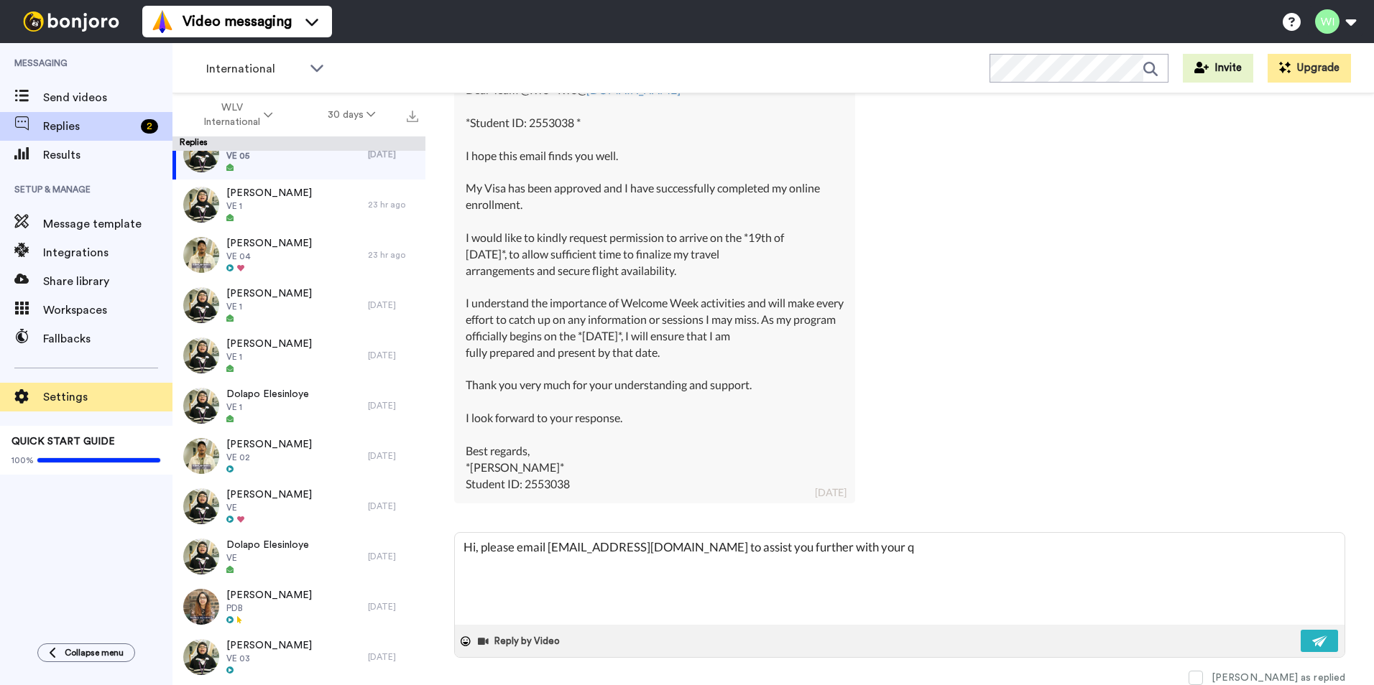
type textarea "x"
type textarea "Hi, please email [EMAIL_ADDRESS][DOMAIN_NAME] to assist you further with your q…"
type textarea "x"
type textarea "Hi, please email [EMAIL_ADDRESS][DOMAIN_NAME] to assist you further with your q…"
type textarea "x"
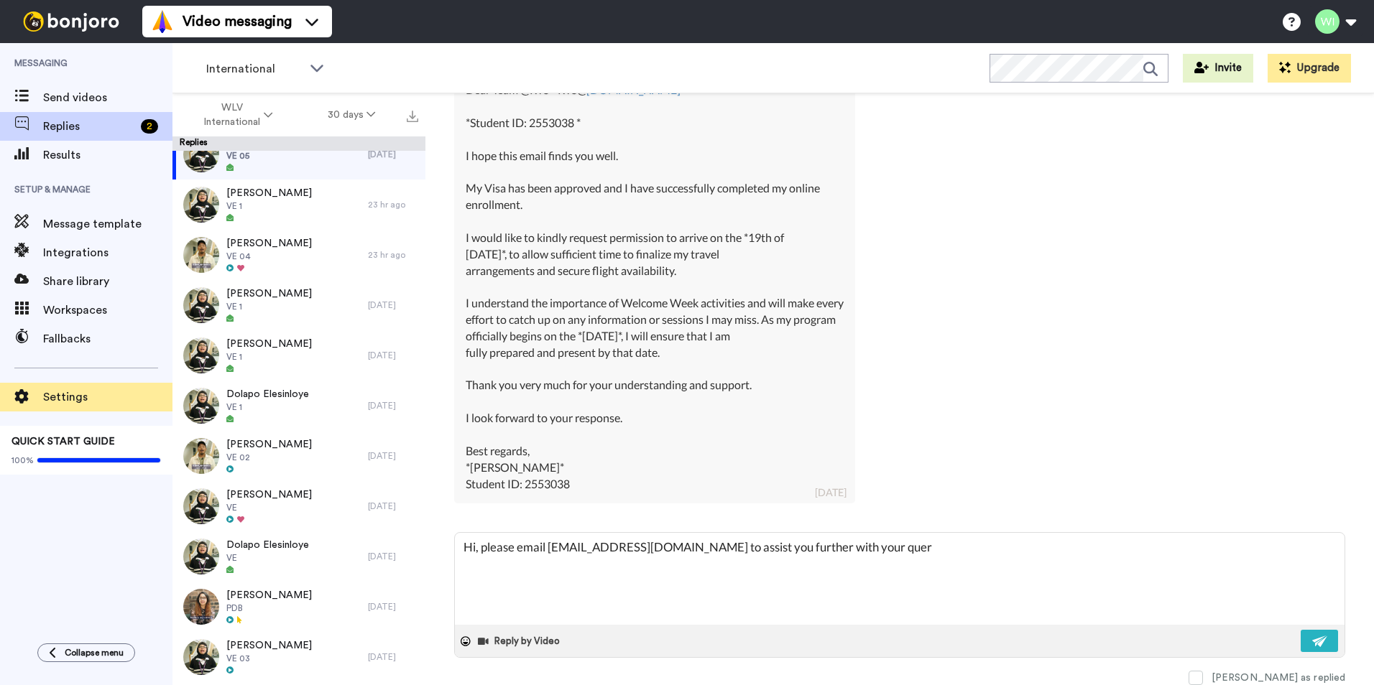
type textarea "Hi, please email [EMAIL_ADDRESS][DOMAIN_NAME] to assist you further with your q…"
type textarea "x"
type textarea "Hi, please email [EMAIL_ADDRESS][DOMAIN_NAME] to assist you further with your q…"
type textarea "x"
type textarea "Hi, please email [EMAIL_ADDRESS][DOMAIN_NAME] to assist you further with your q…"
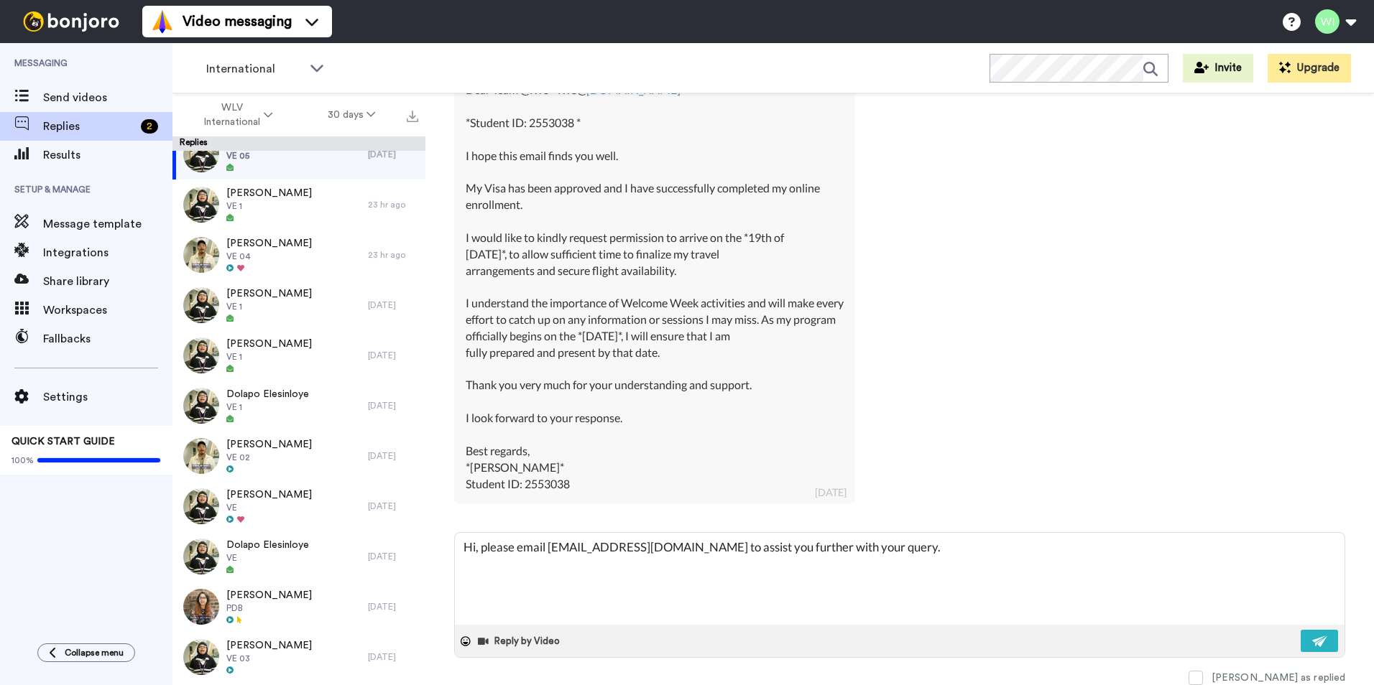
type textarea "x"
type textarea "Hi, please email [EMAIL_ADDRESS][DOMAIN_NAME] to assist you further with your q…"
drag, startPoint x: 1321, startPoint y: 639, endPoint x: 1313, endPoint y: 640, distance: 8.0
click at [1321, 639] on button at bounding box center [1319, 641] width 37 height 22
click at [1203, 680] on span at bounding box center [1195, 678] width 14 height 14
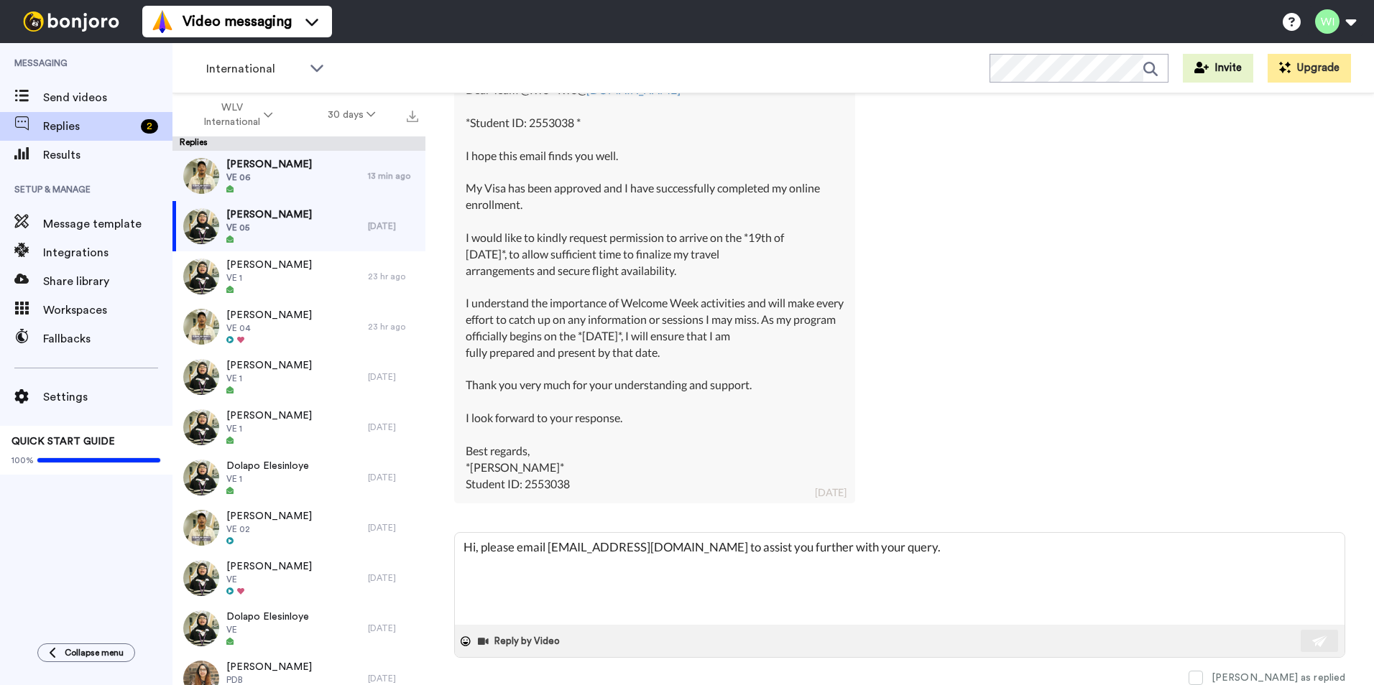
scroll to position [199, 0]
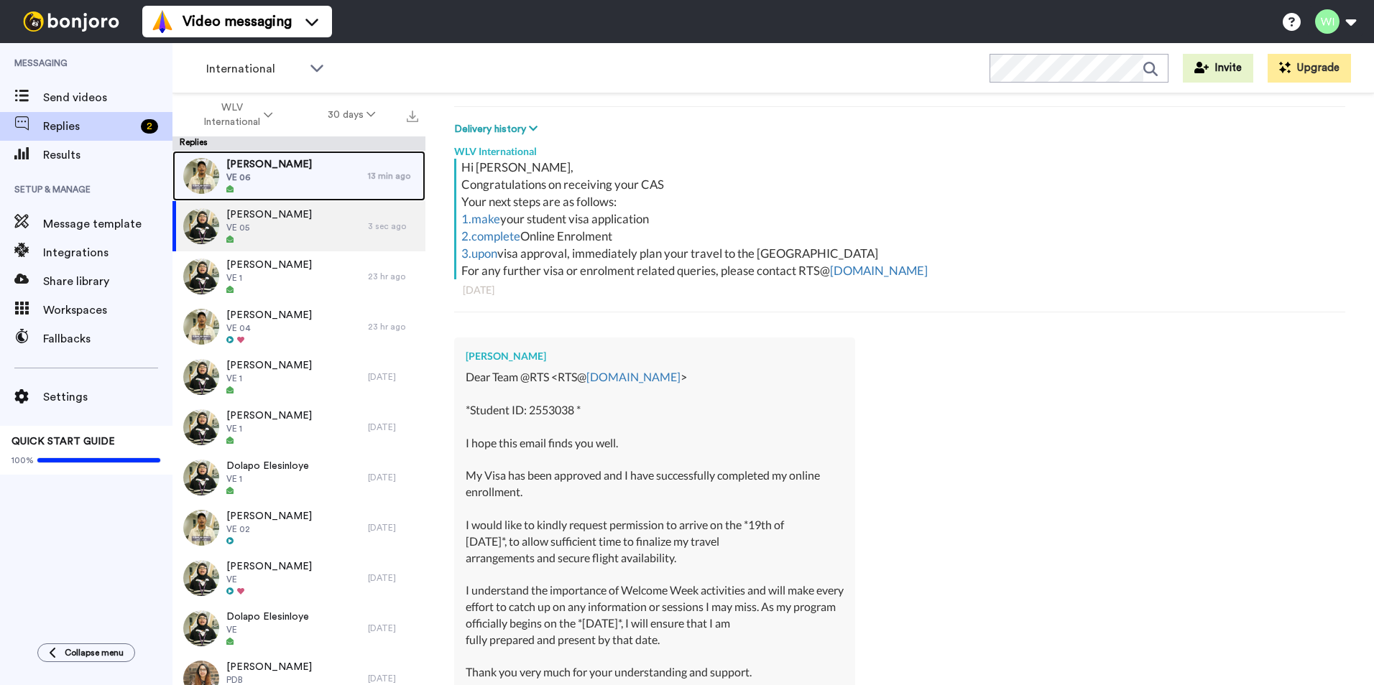
click at [346, 180] on div "[PERSON_NAME] VE 06" at bounding box center [269, 176] width 195 height 50
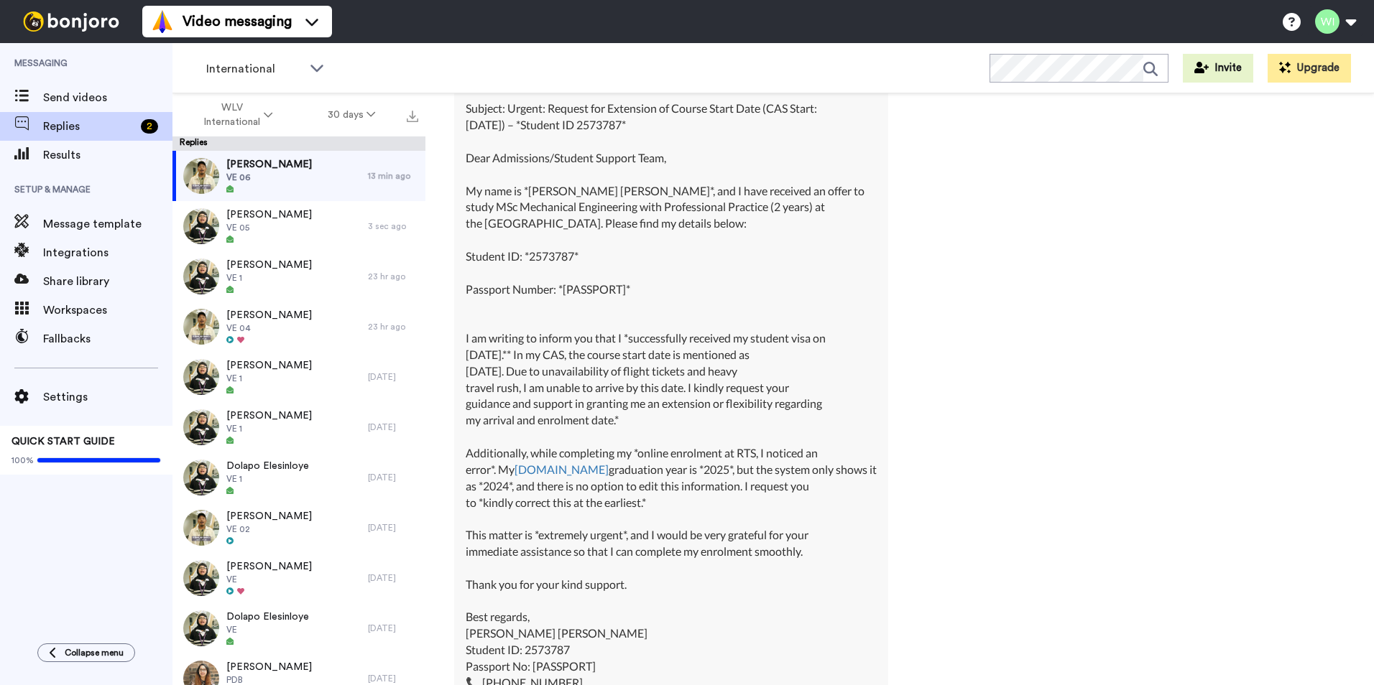
scroll to position [1259, 0]
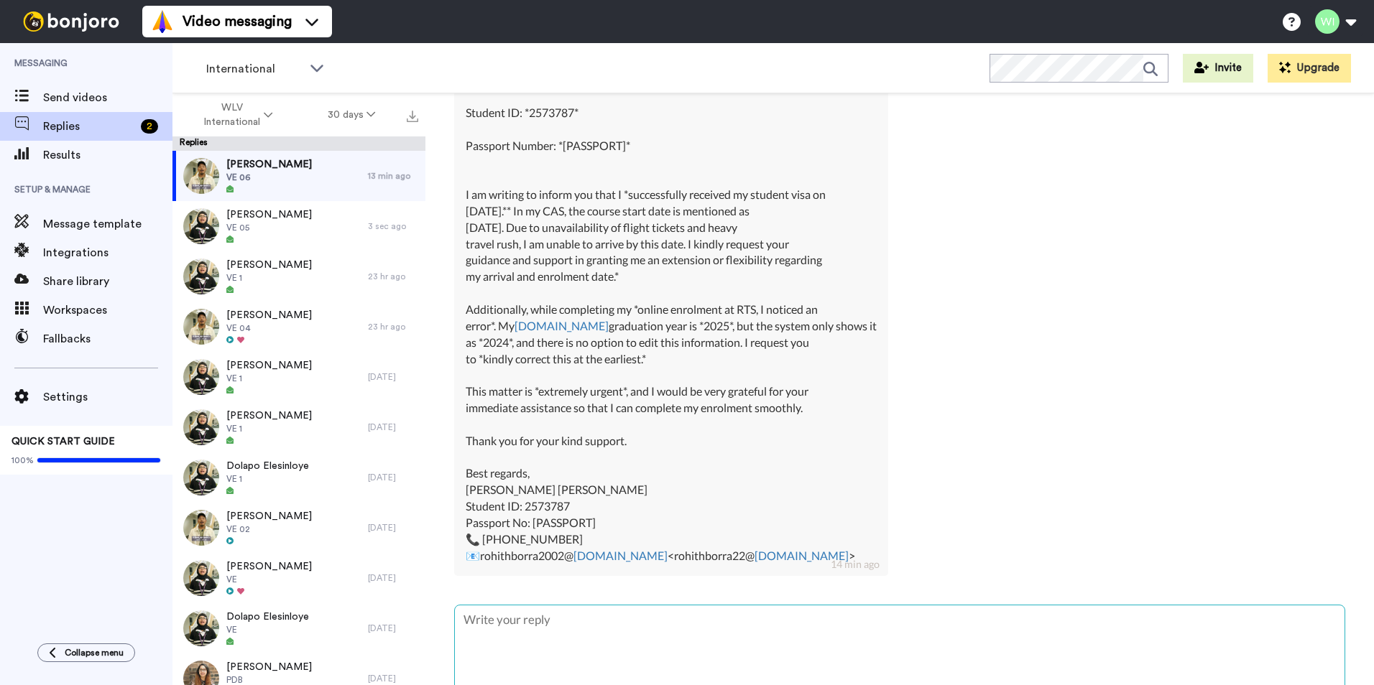
click at [619, 627] on textarea at bounding box center [900, 652] width 890 height 92
type textarea "x"
type textarea "Hi"
type textarea "x"
type textarea "Hi,"
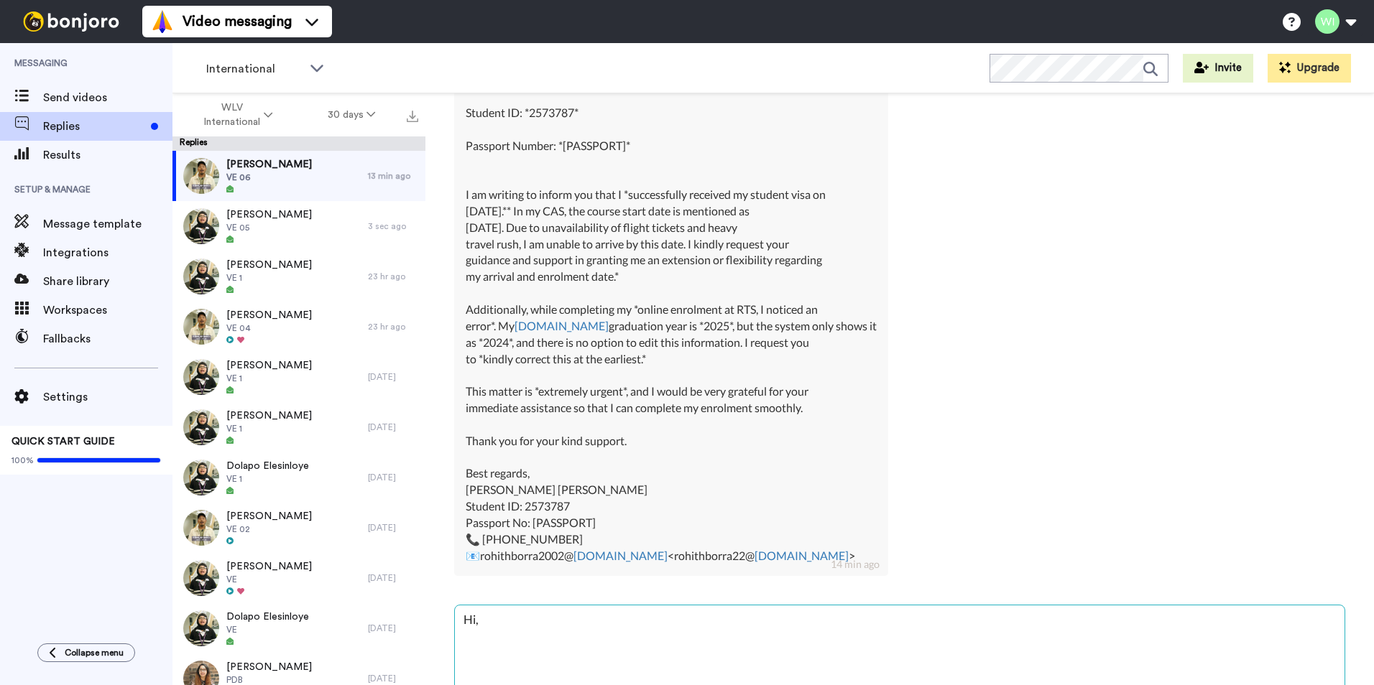
type textarea "x"
type textarea "Hi,"
type textarea "x"
type textarea "Hi, p"
type textarea "x"
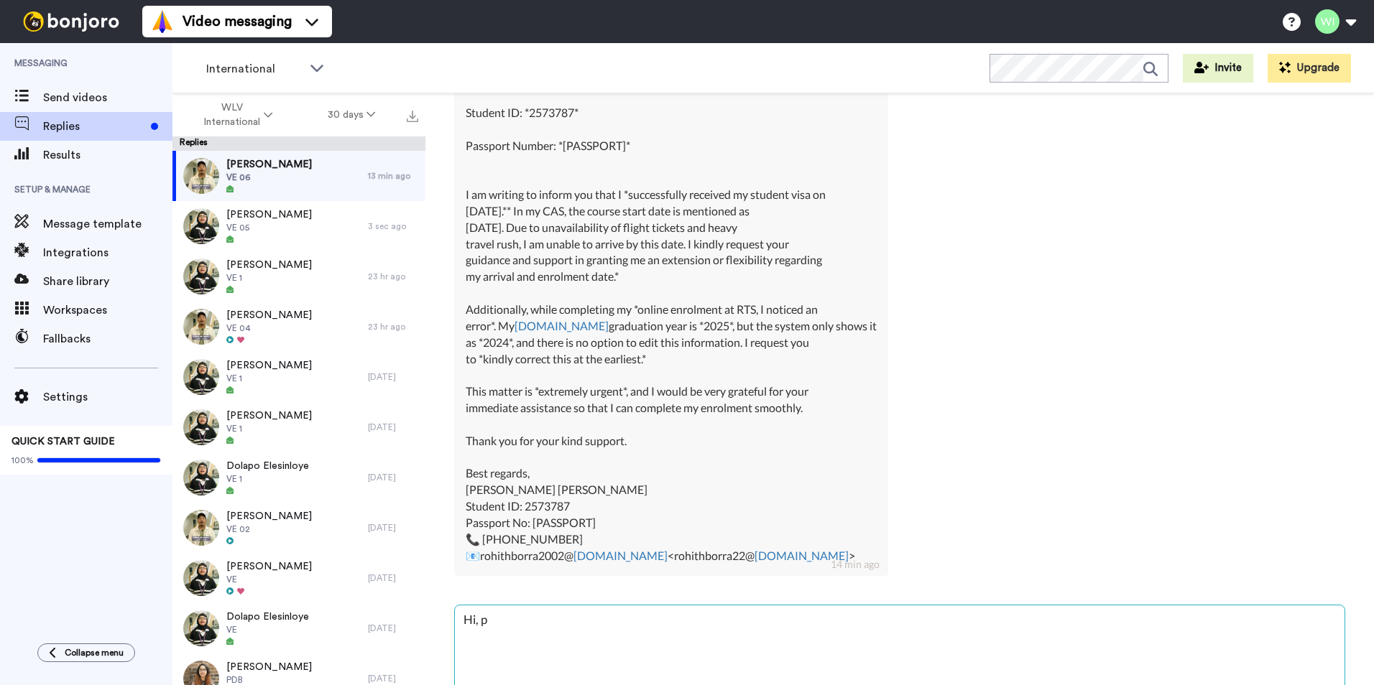
type textarea "Hi, pl"
type textarea "x"
type textarea "Hi, ple"
type textarea "x"
type textarea "Hi, plea"
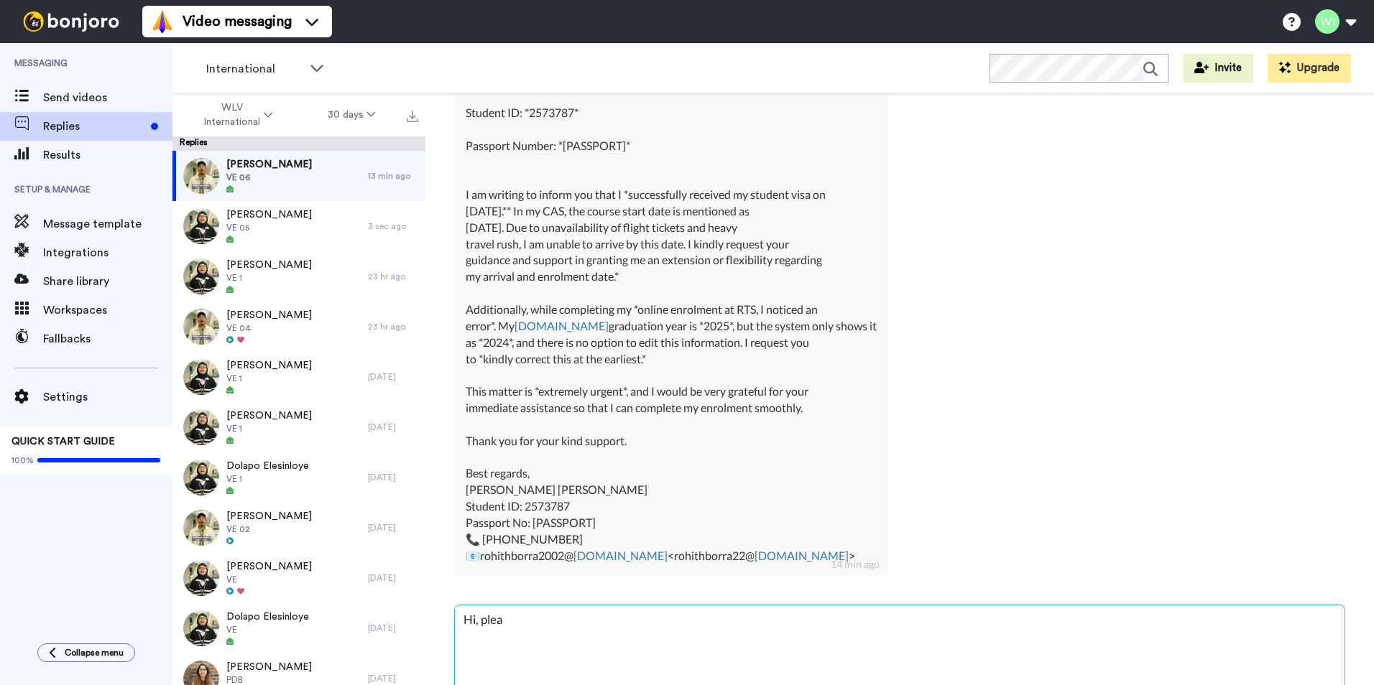
type textarea "x"
type textarea "Hi, pleas"
type textarea "x"
type textarea "Hi, please"
type textarea "x"
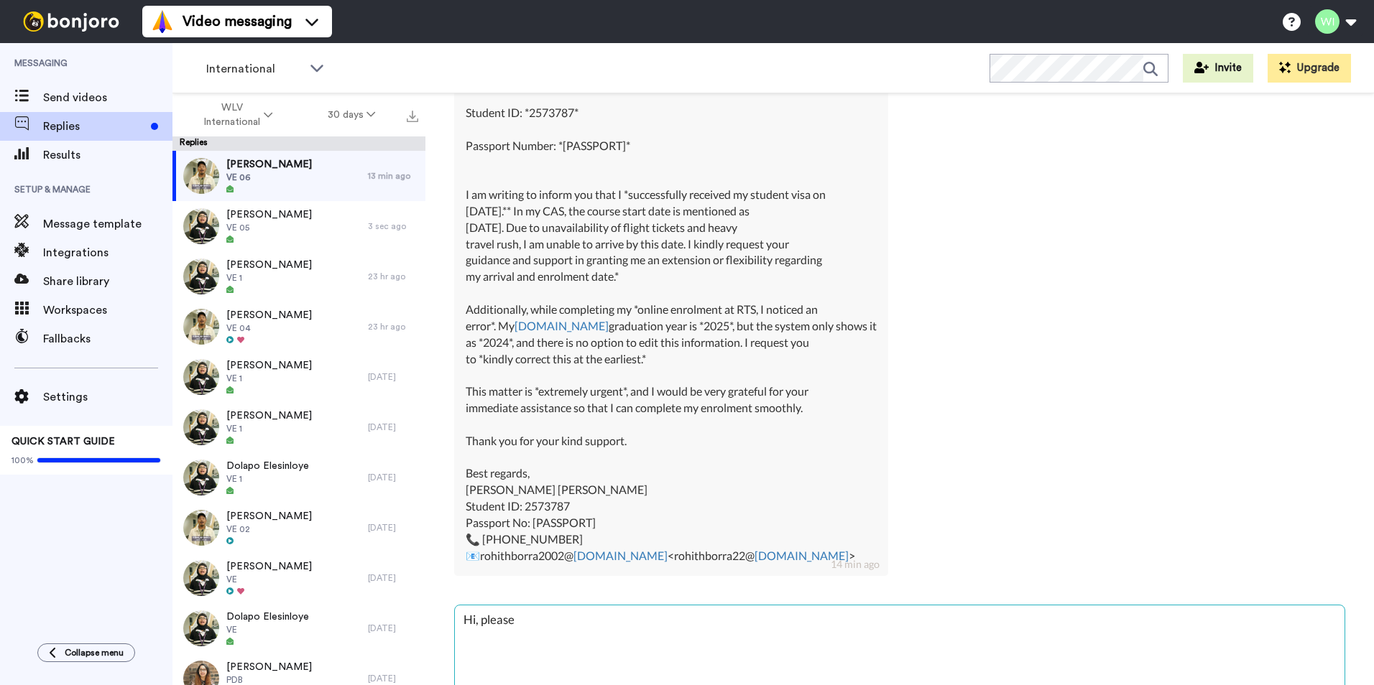
type textarea "Hi, please"
type textarea "x"
type textarea "Hi, please e"
type textarea "x"
type textarea "Hi, please em"
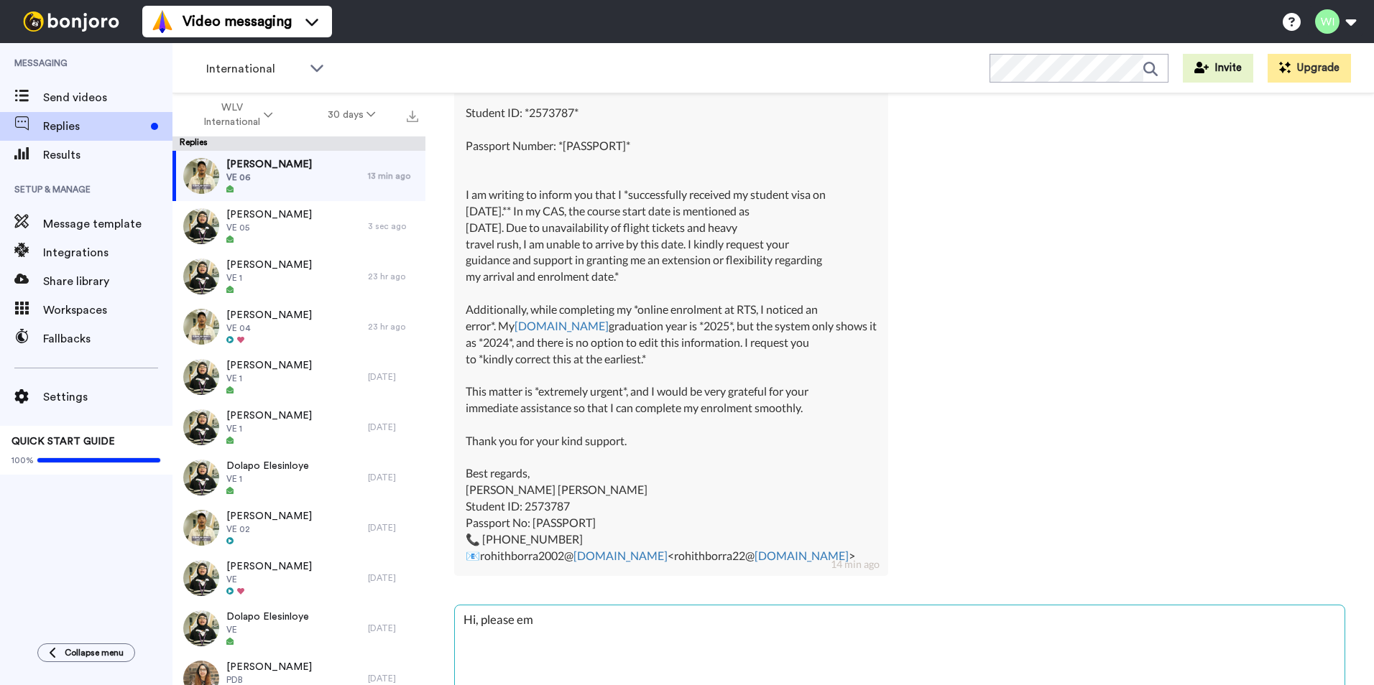
type textarea "x"
type textarea "Hi, please ema"
type textarea "x"
type textarea "Hi, please emai"
type textarea "x"
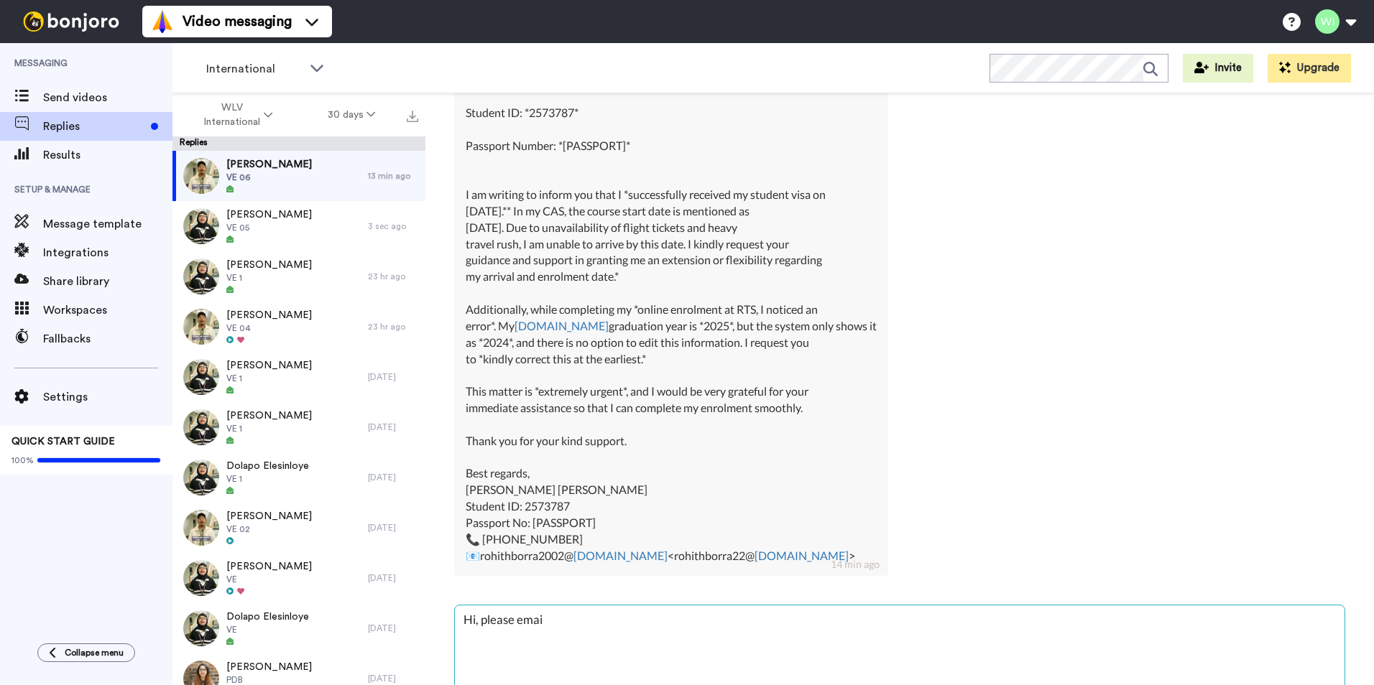
type textarea "Hi, please email"
type textarea "x"
type textarea "Hi, please email"
type textarea "x"
type textarea "Hi, please email R"
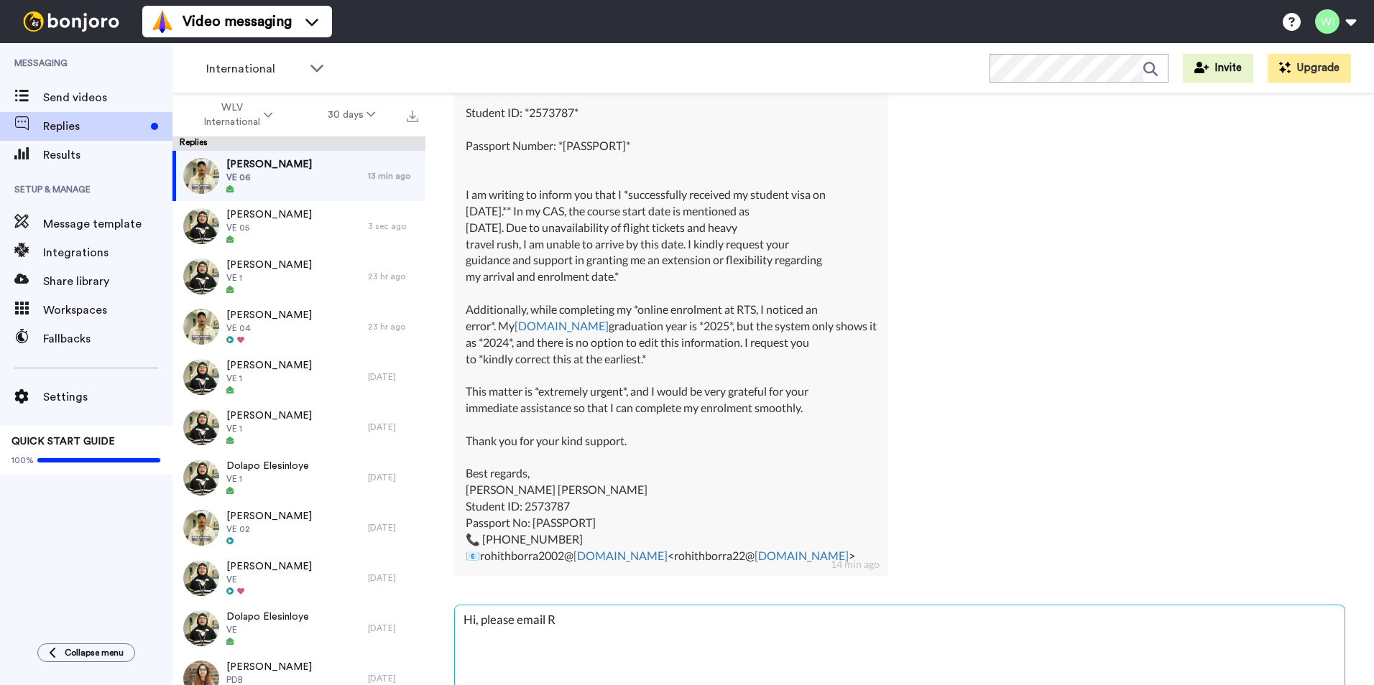
type textarea "x"
type textarea "Hi, please email RT"
type textarea "x"
type textarea "Hi, please email RTS"
type textarea "x"
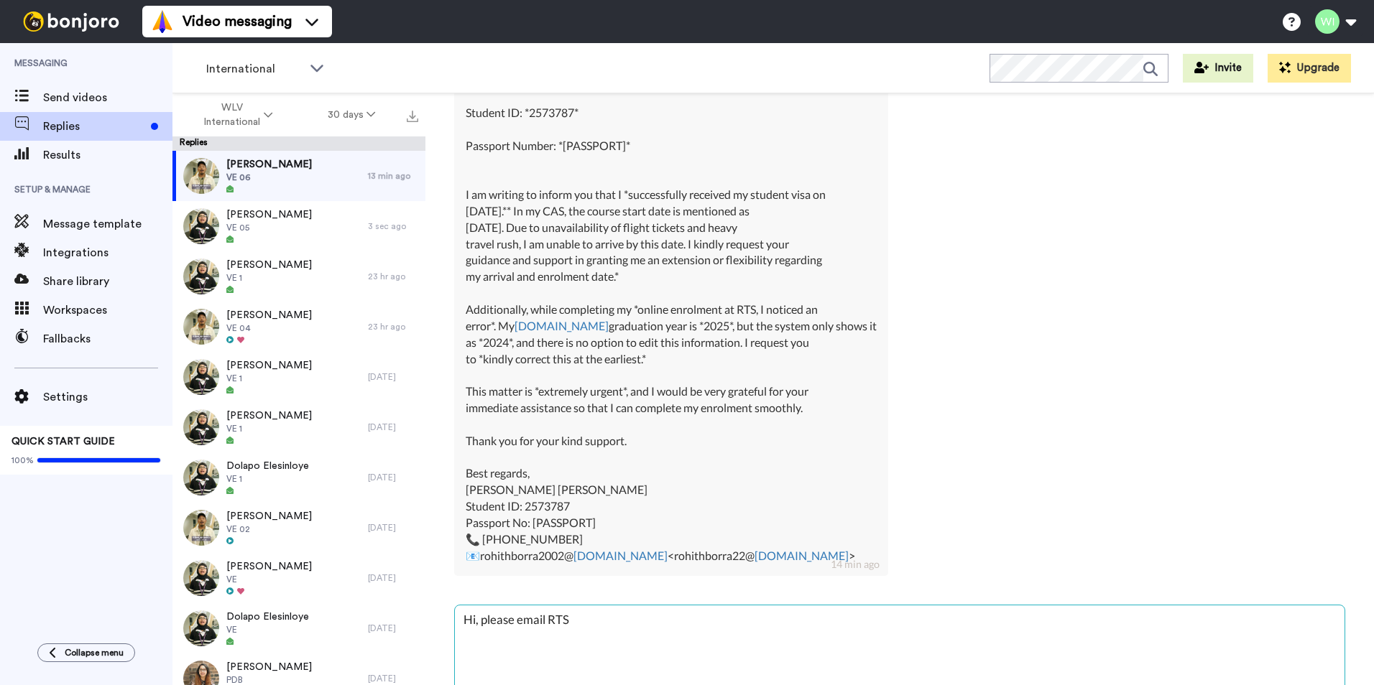
type textarea "Hi, please email RTS@"
type textarea "x"
type textarea "Hi, please email RTS@w"
click at [649, 623] on textarea "Hi, please email [EMAIL_ADDRESS][DOMAIN_NAME] to asist you further with this." at bounding box center [900, 652] width 890 height 92
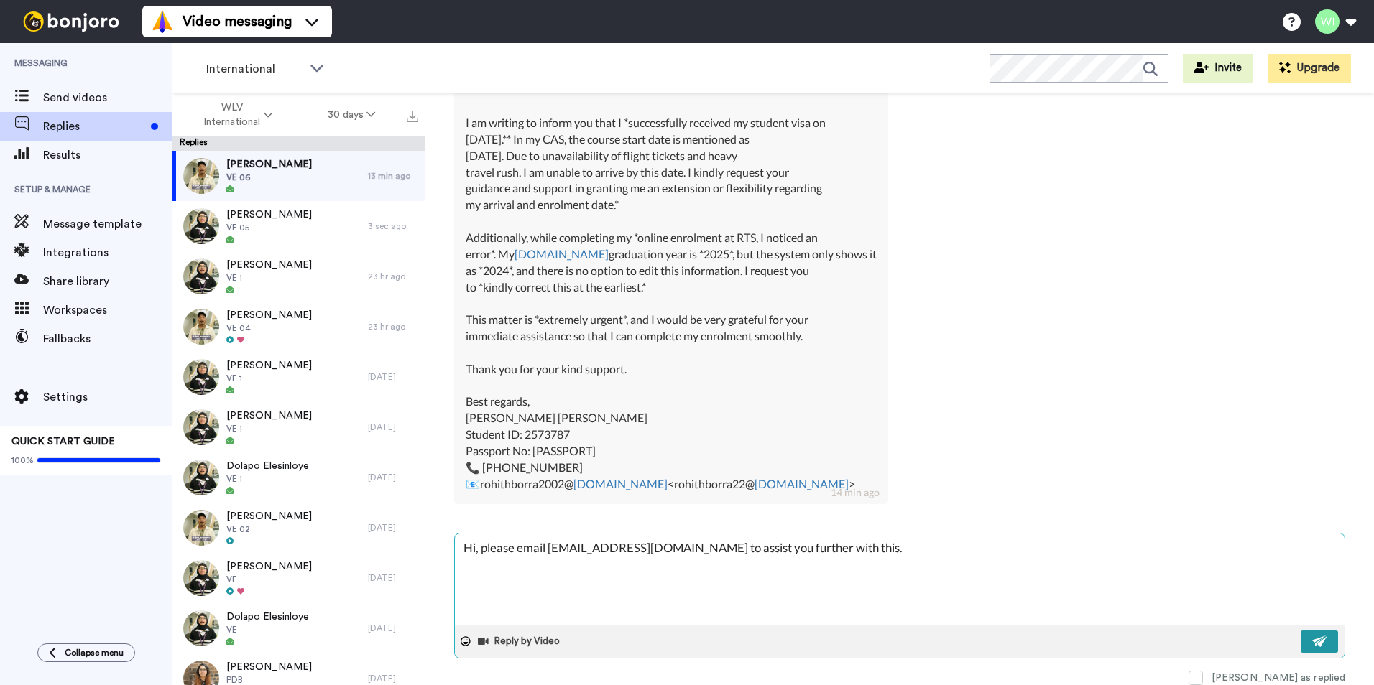
click at [1301, 632] on button at bounding box center [1319, 642] width 37 height 22
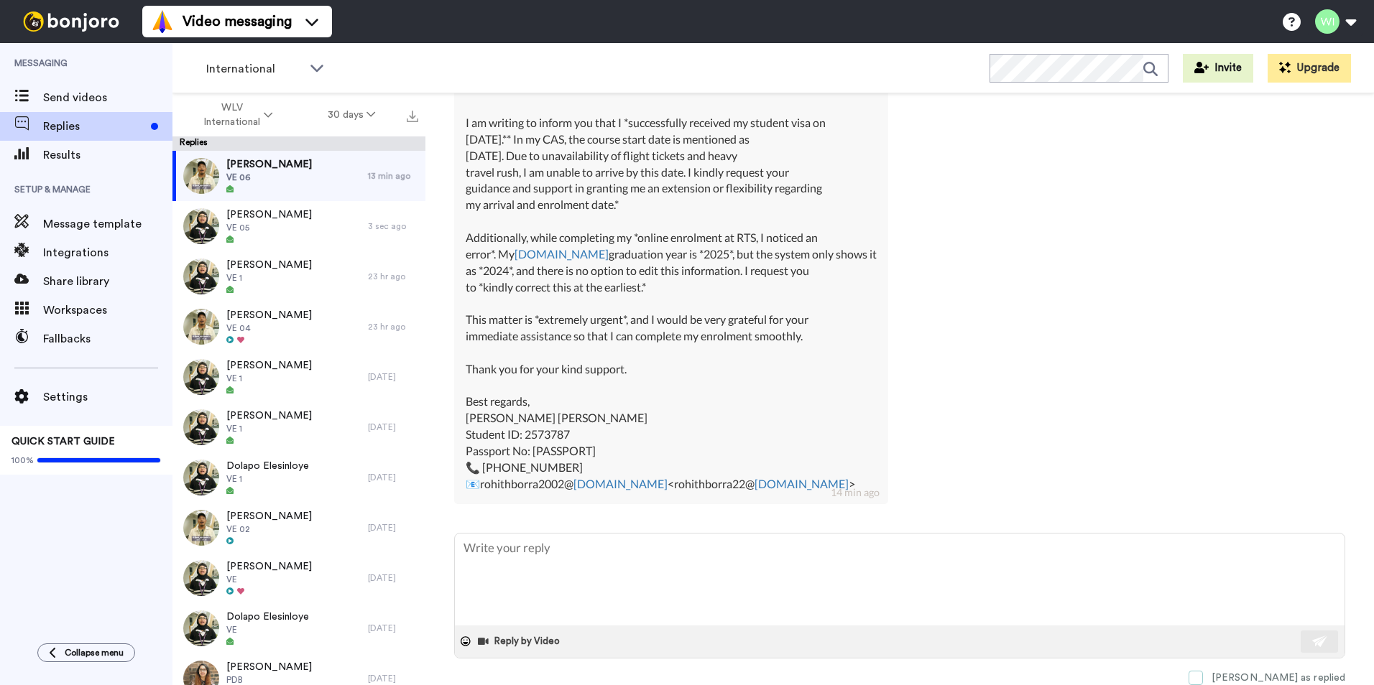
click at [1203, 675] on span at bounding box center [1195, 678] width 14 height 14
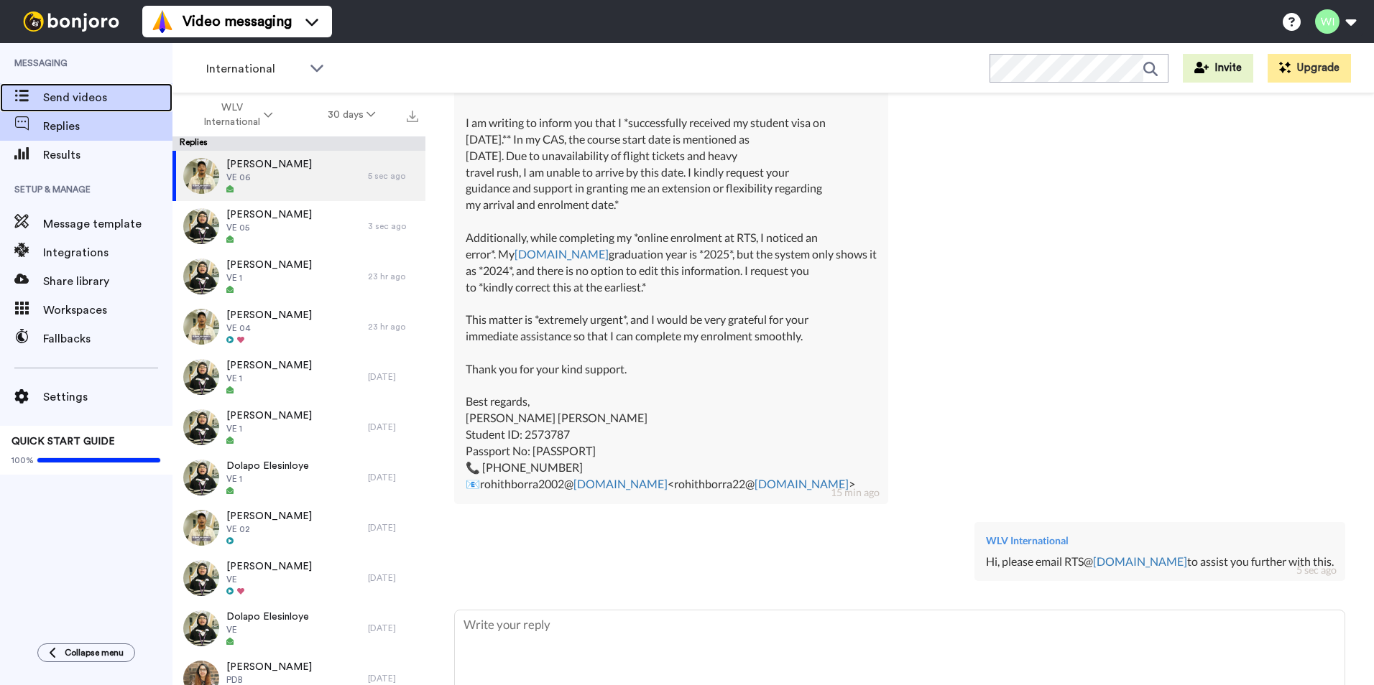
click at [105, 90] on span "Send videos" at bounding box center [107, 97] width 129 height 17
